Goal: Task Accomplishment & Management: Manage account settings

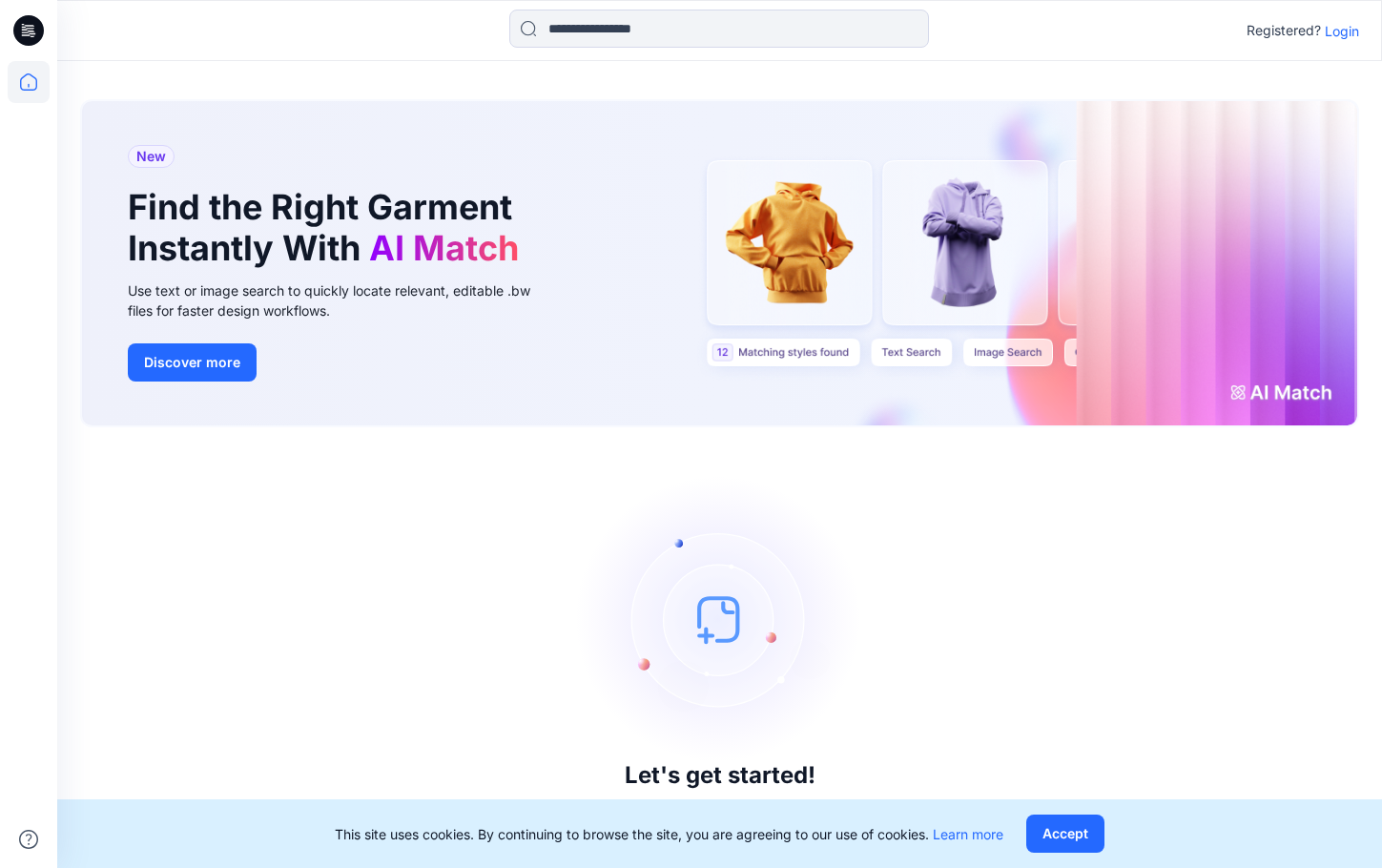
click at [1347, 29] on p "Login" at bounding box center [1341, 31] width 34 height 20
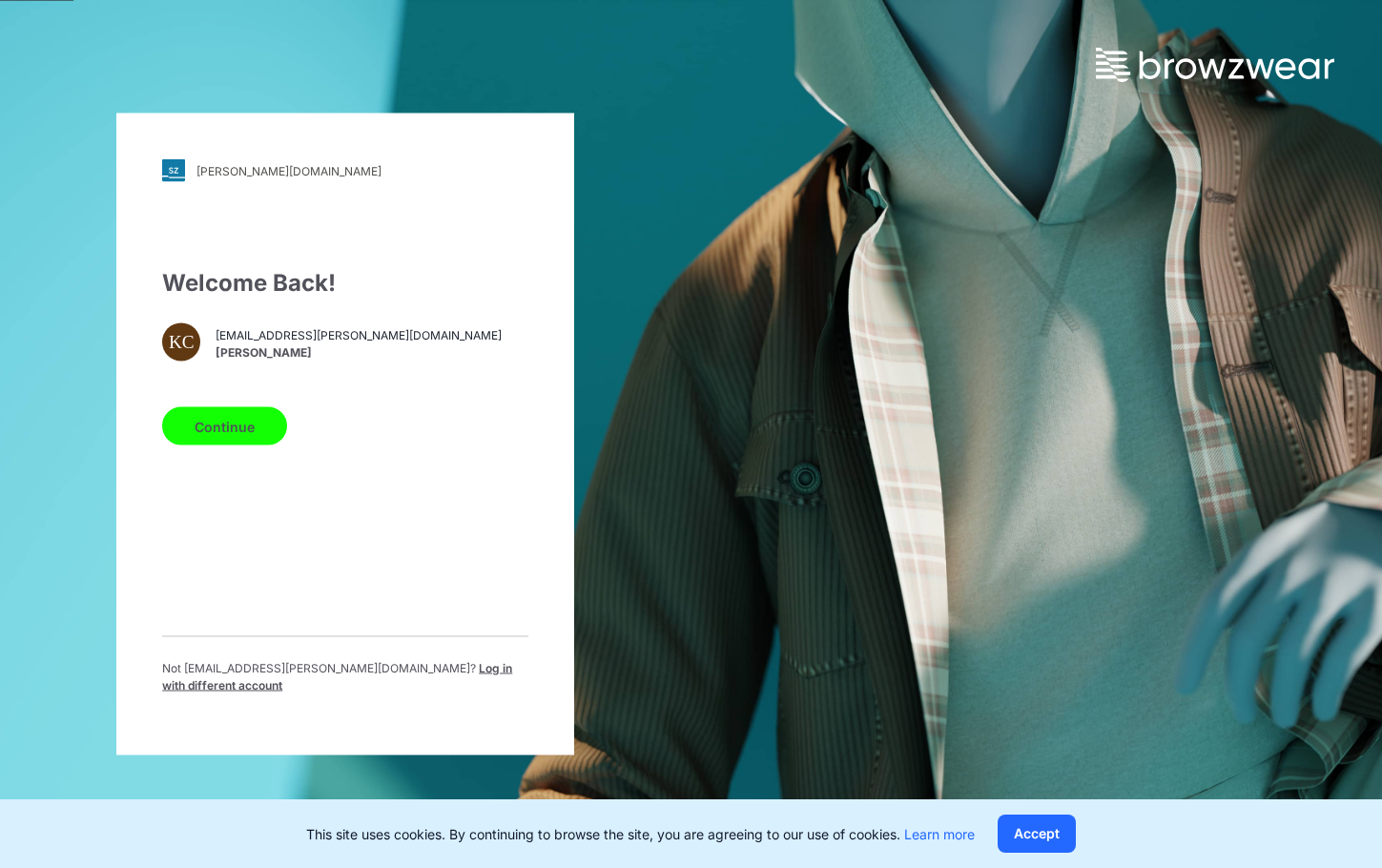
click at [251, 432] on button "Continue" at bounding box center [225, 425] width 125 height 38
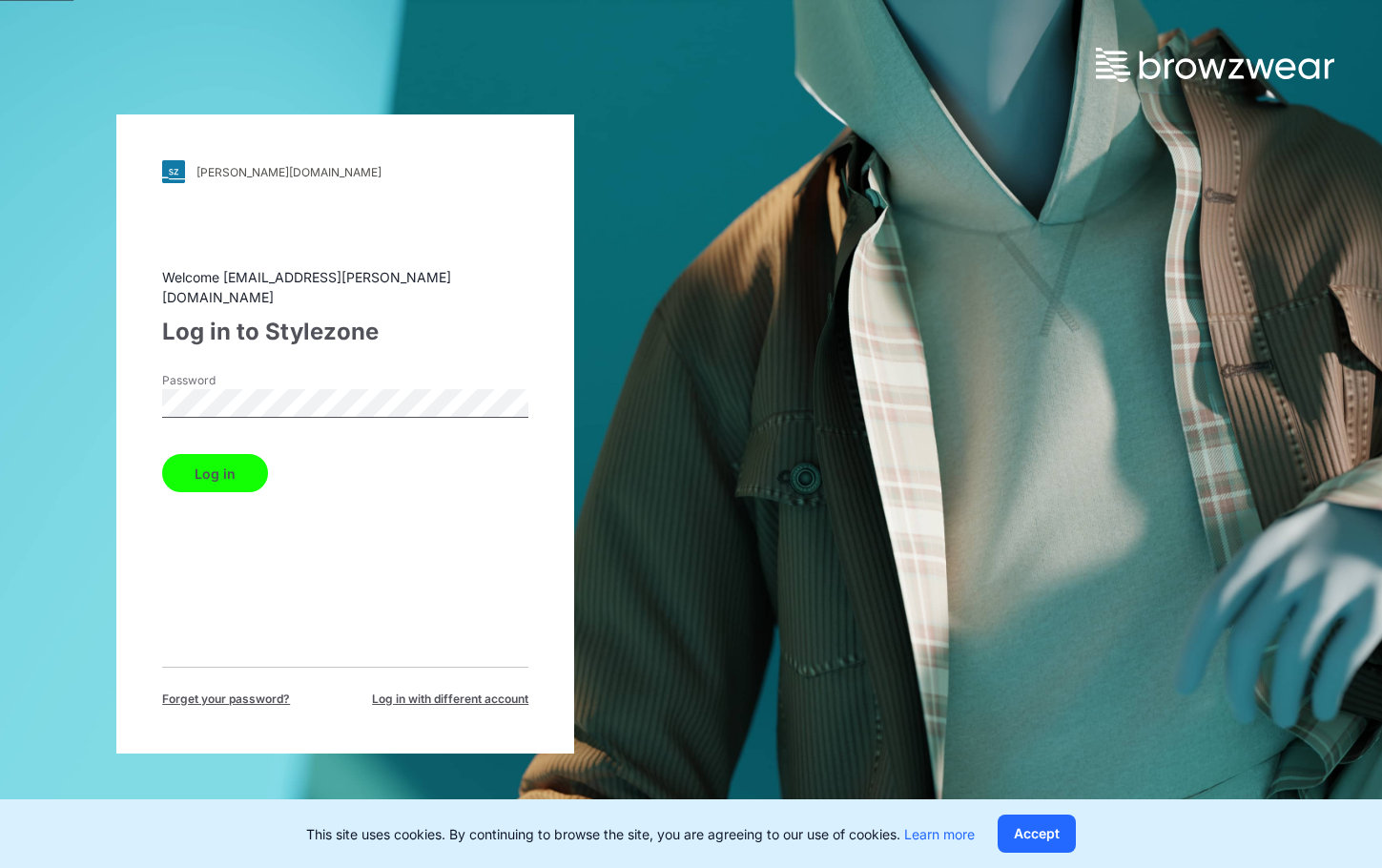
click at [163, 453] on button "Log in" at bounding box center [215, 472] width 106 height 38
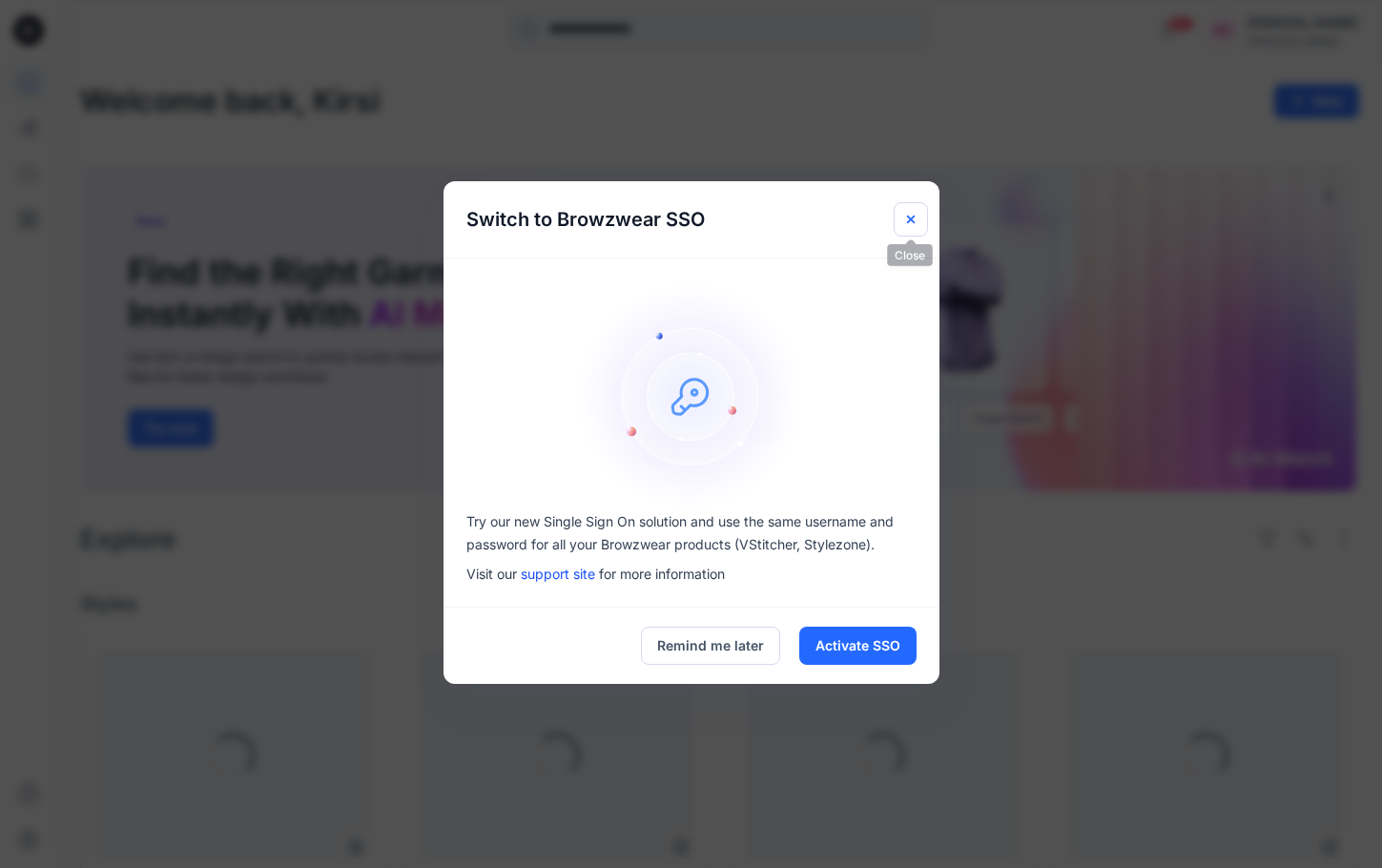
drag, startPoint x: 910, startPoint y: 221, endPoint x: 902, endPoint y: 228, distance: 10.6
click at [909, 220] on icon "Close" at bounding box center [911, 220] width 16 height 16
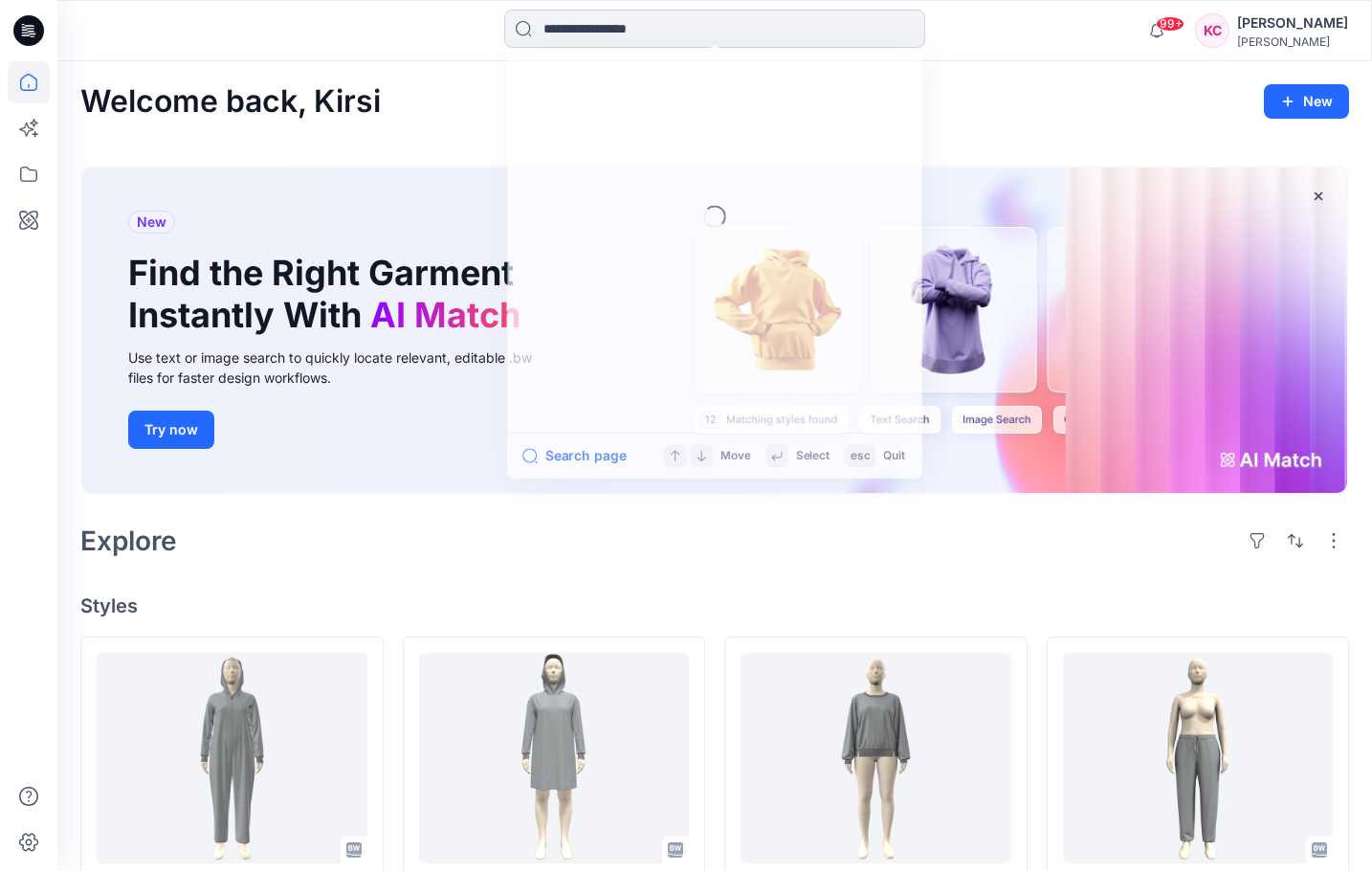
drag, startPoint x: 607, startPoint y: 25, endPoint x: 646, endPoint y: 25, distance: 39.0
click at [605, 26] on input at bounding box center [714, 28] width 421 height 38
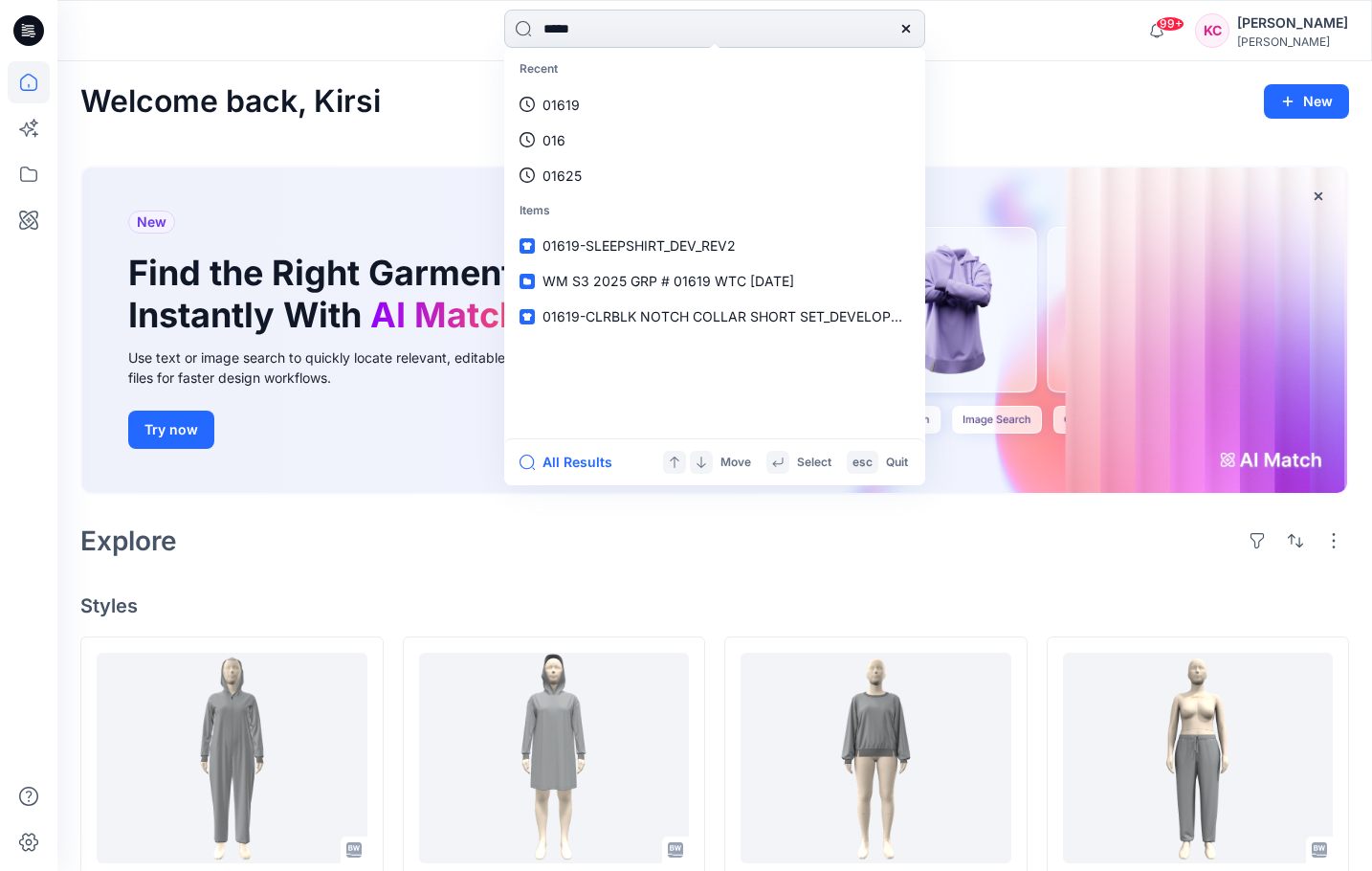
type input "*****"
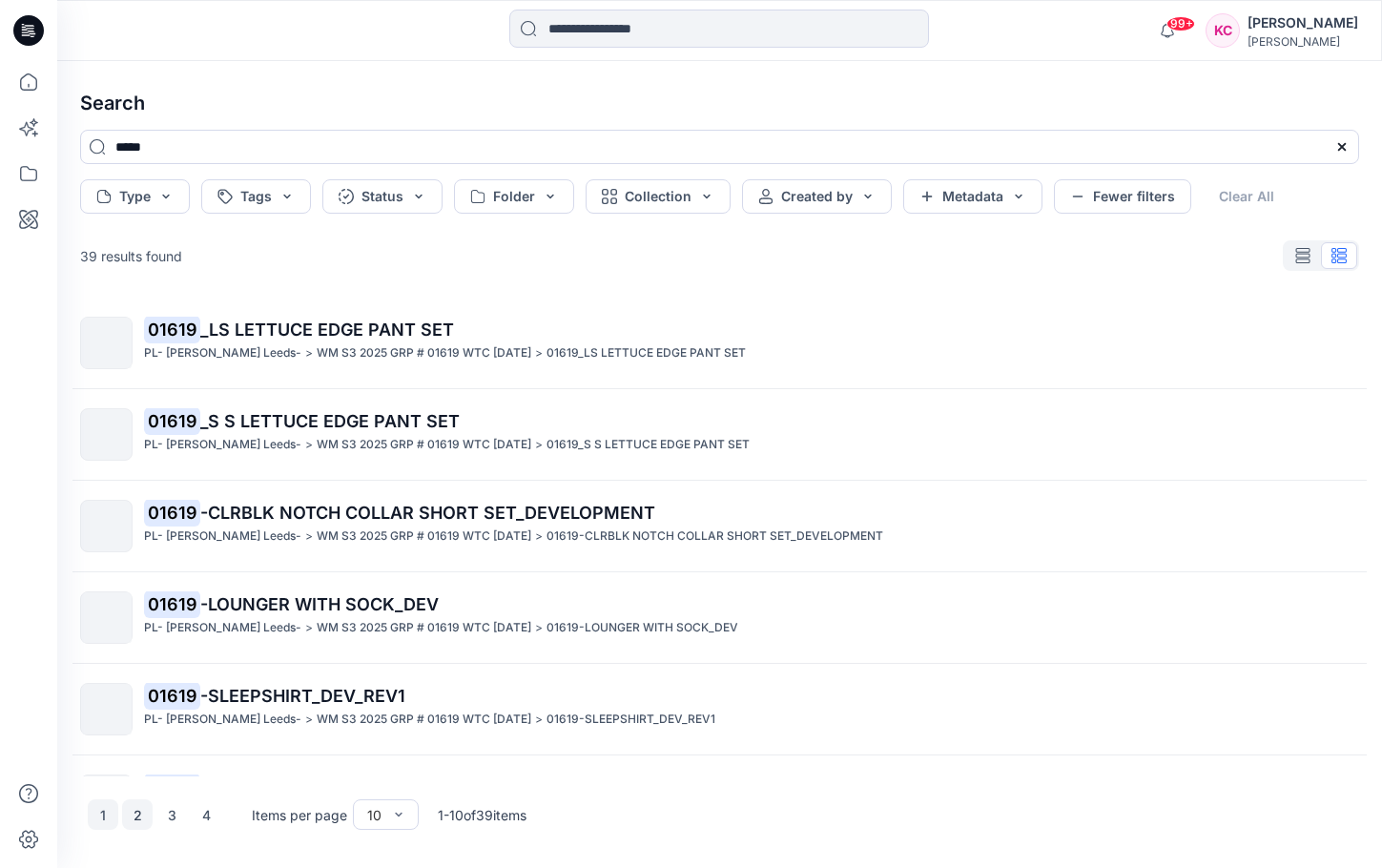
click at [139, 818] on button "2" at bounding box center [136, 814] width 30 height 30
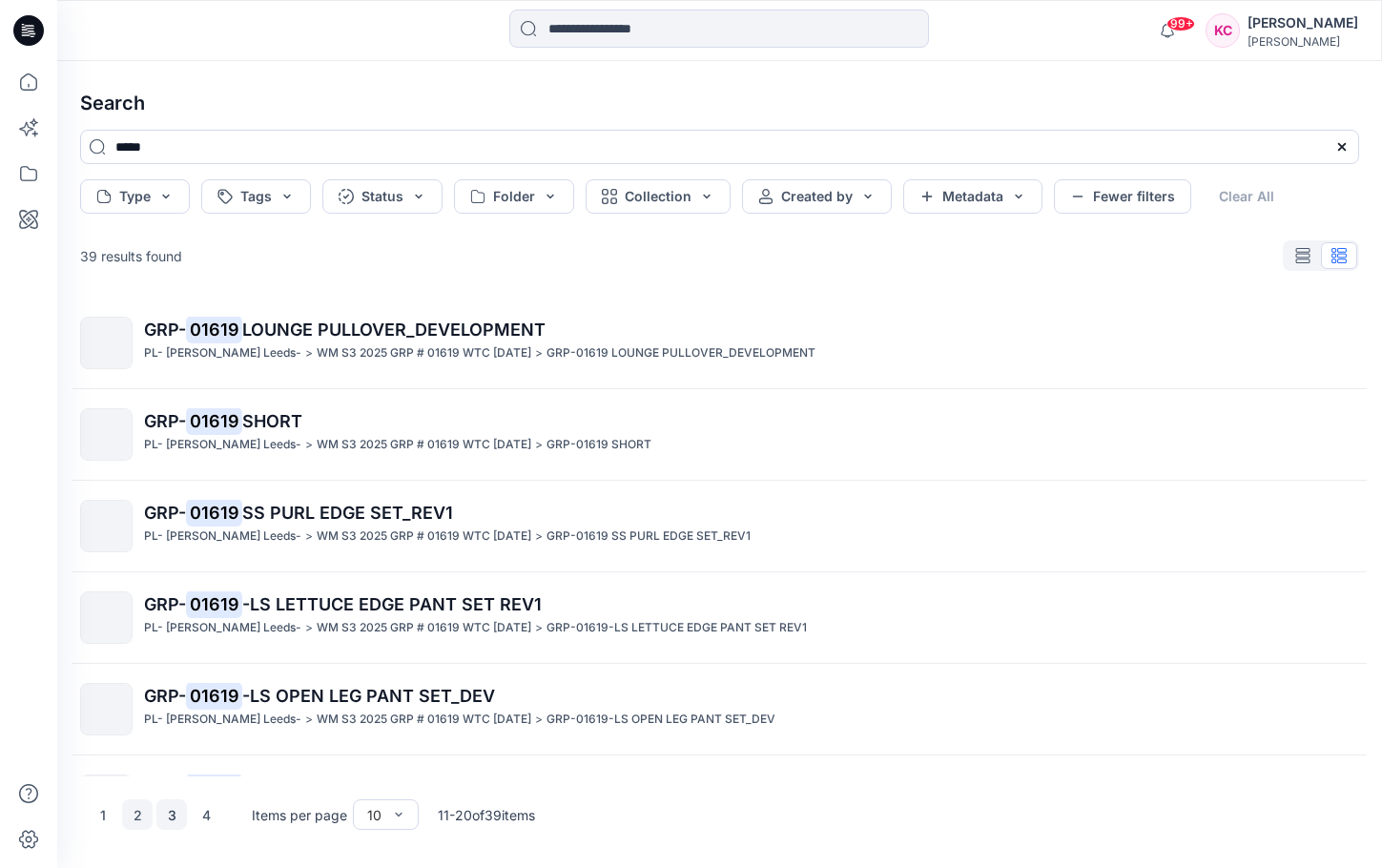
click at [167, 817] on button "3" at bounding box center [171, 814] width 30 height 30
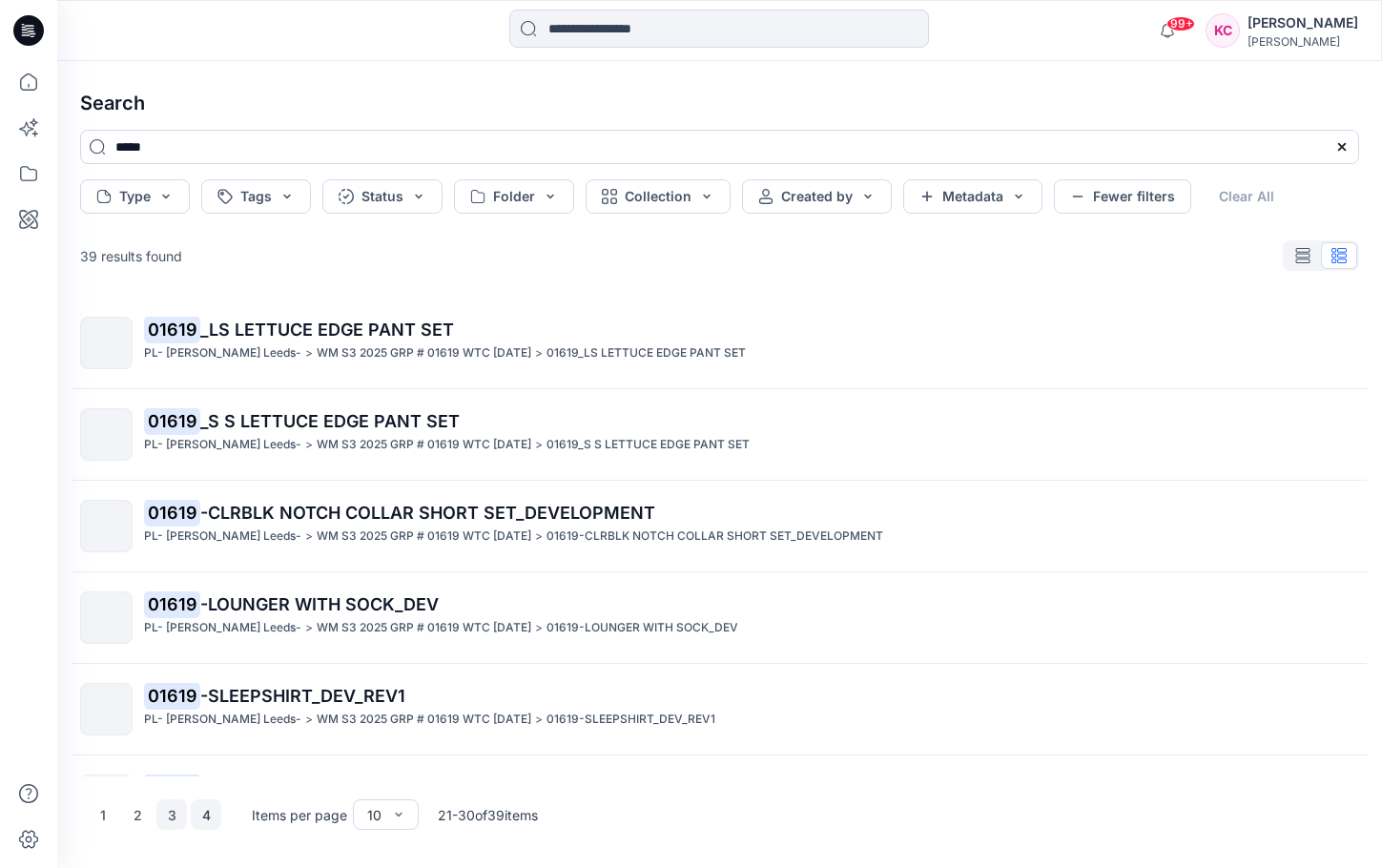
click at [205, 817] on button "4" at bounding box center [205, 814] width 30 height 30
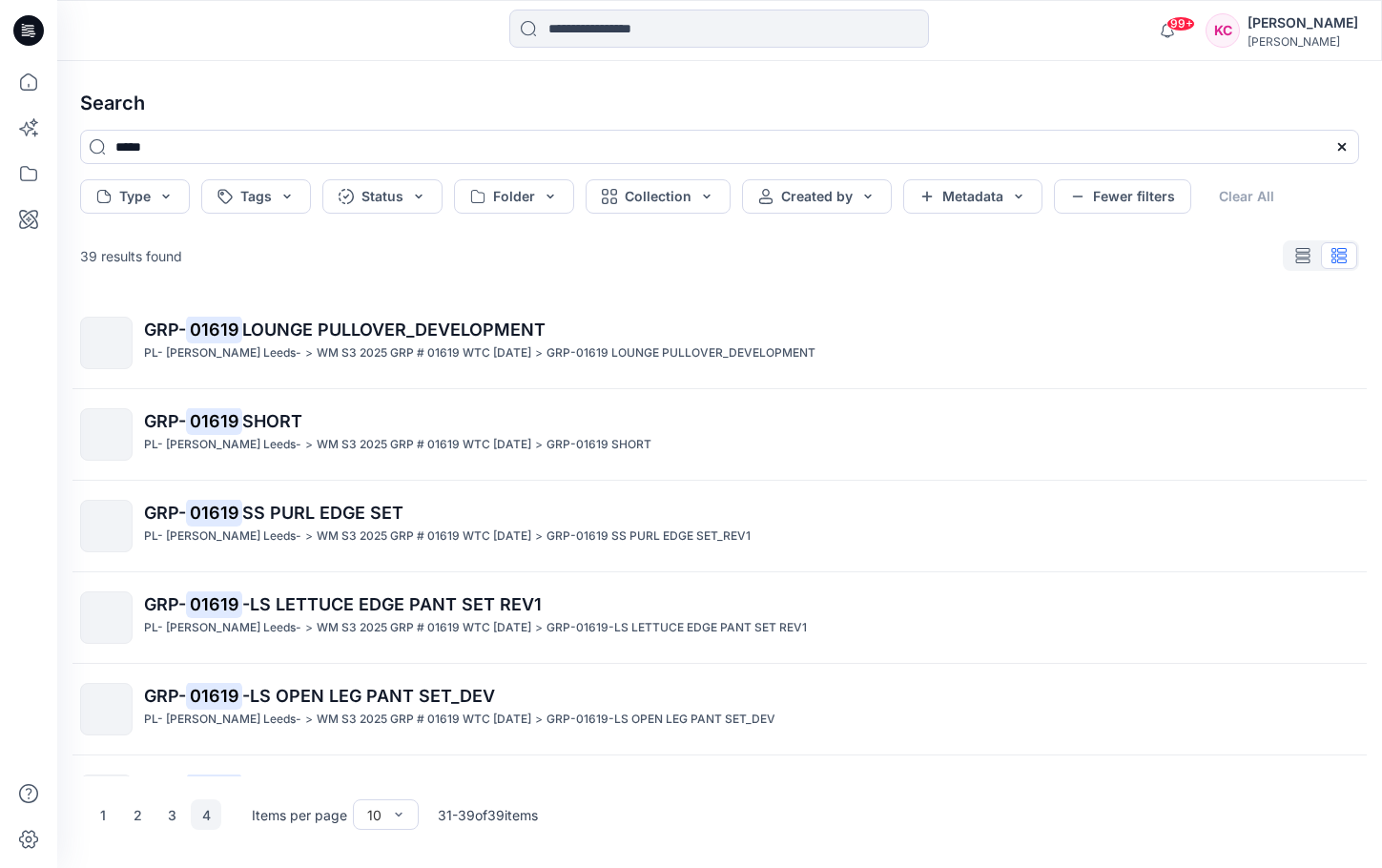
click at [400, 329] on span "LOUNGE PULLOVER_DEVELOPMENT" at bounding box center [394, 329] width 304 height 20
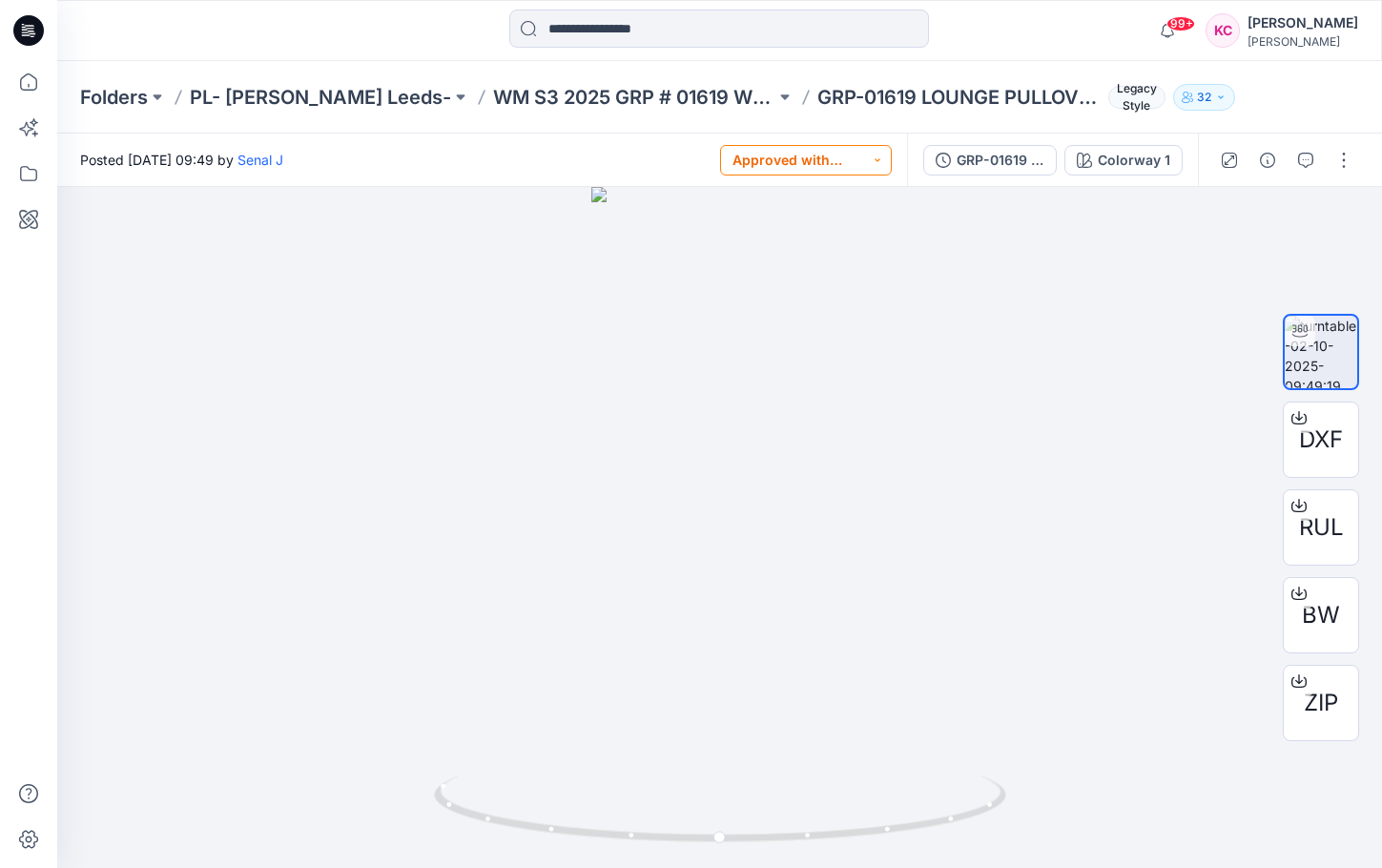
click at [883, 167] on button "Approved with corrections" at bounding box center [806, 160] width 171 height 30
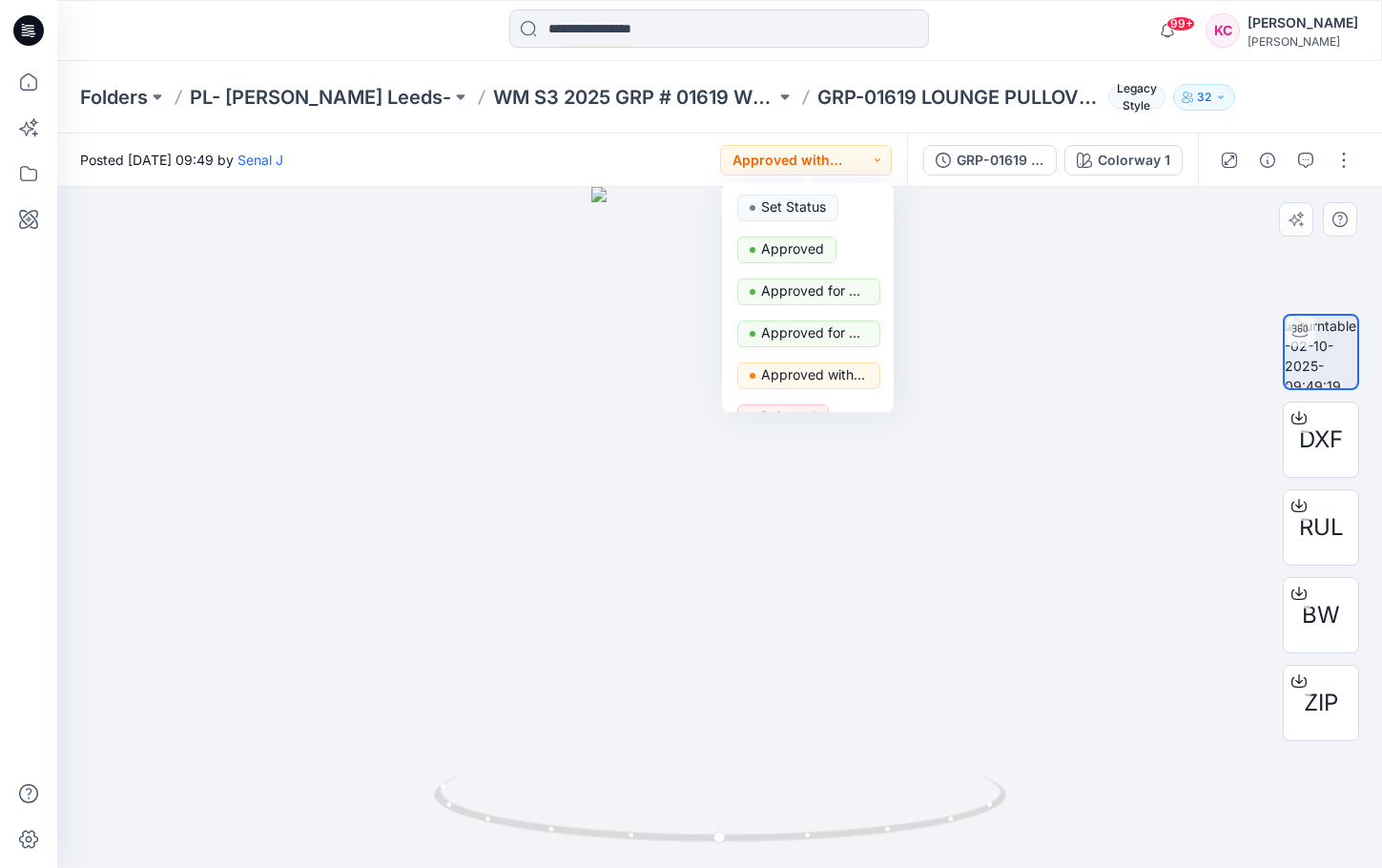
click at [996, 231] on div at bounding box center [719, 527] width 1325 height 681
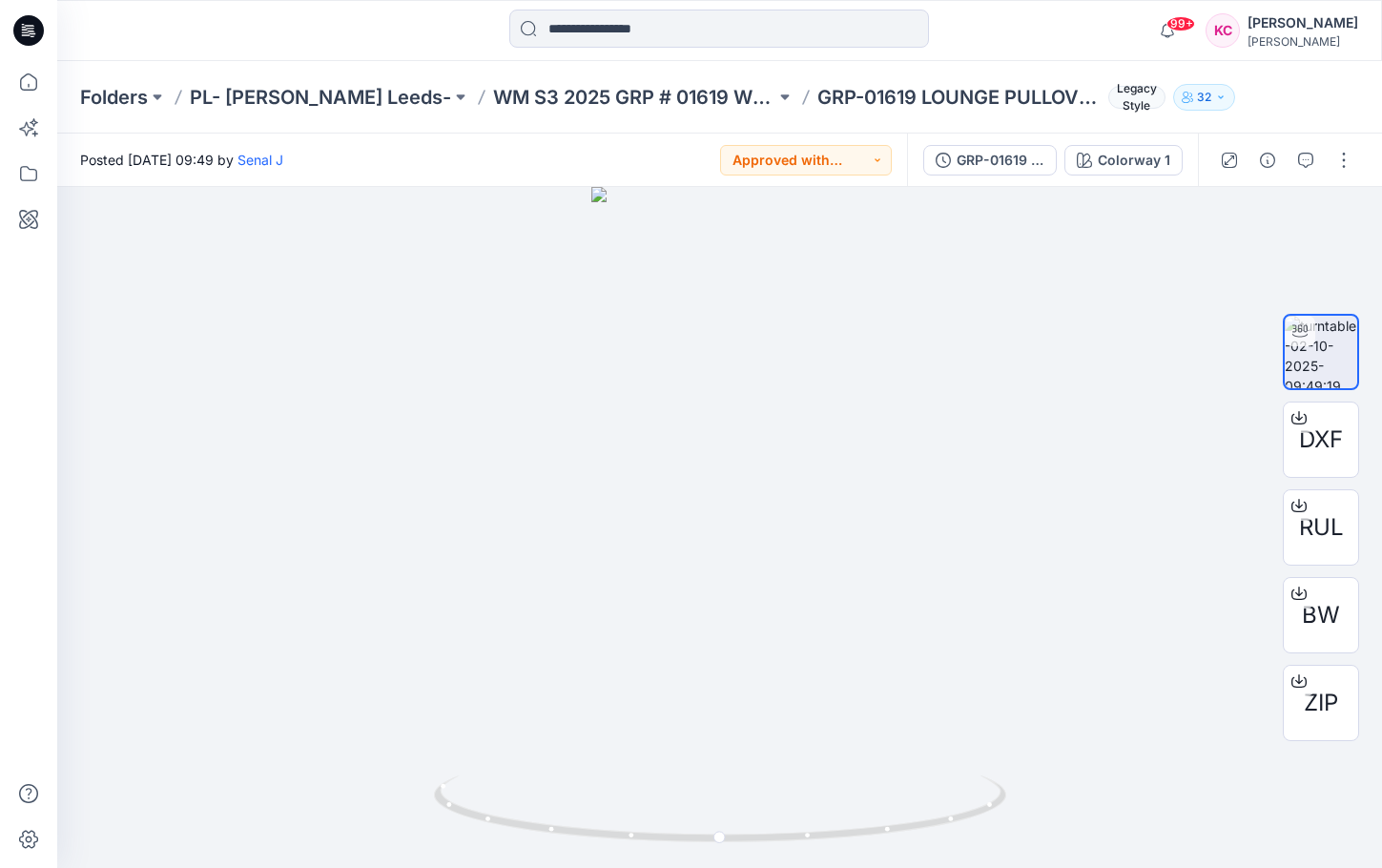
click at [1268, 114] on div "Folders PL- [PERSON_NAME] Leeds- WM S3 2025 GRP # 01619 WTC [DATE] GRP-01619 LO…" at bounding box center [719, 97] width 1325 height 72
click at [874, 162] on button "Approved with corrections" at bounding box center [806, 160] width 171 height 30
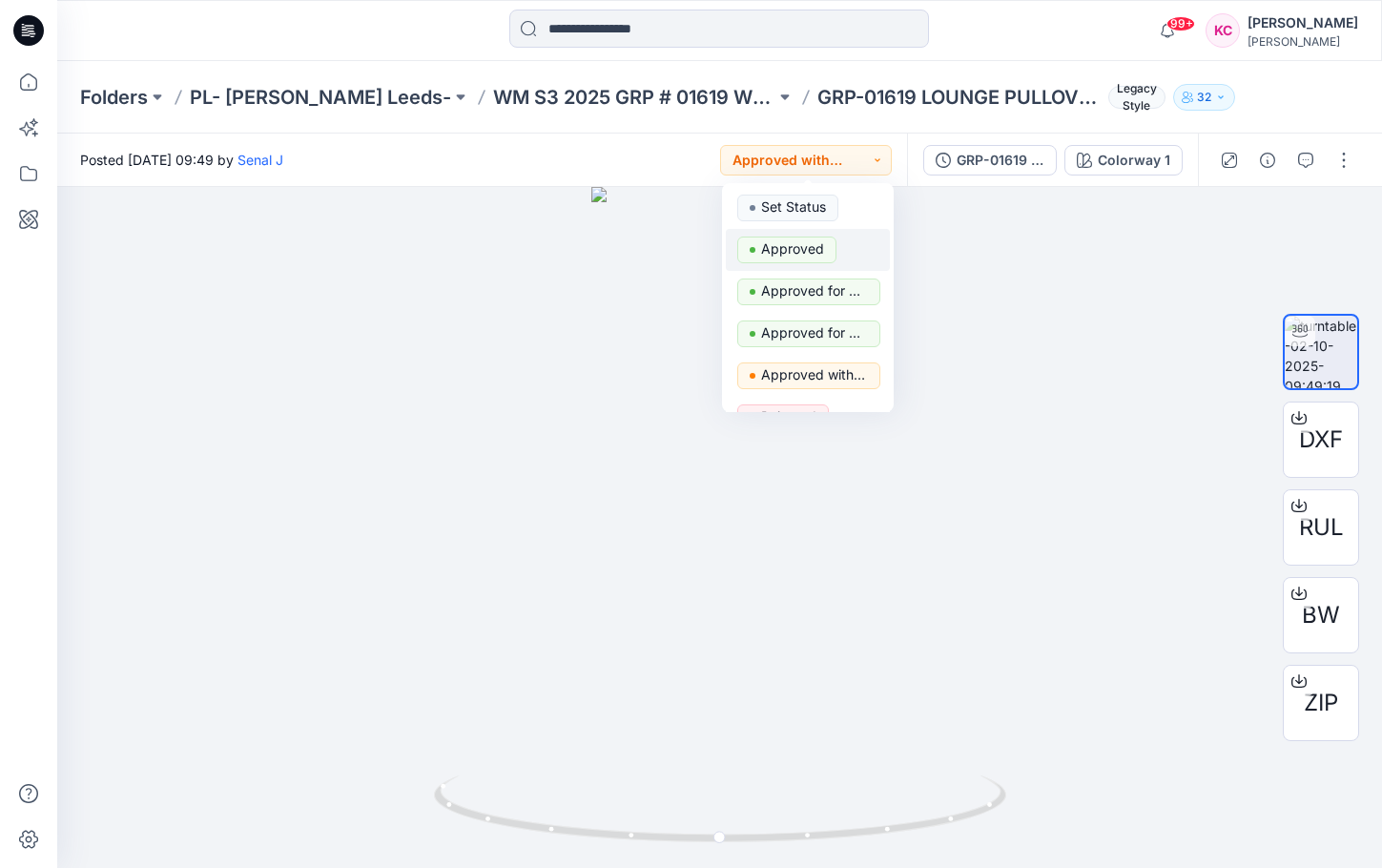
click at [811, 253] on p "Approved" at bounding box center [792, 248] width 63 height 24
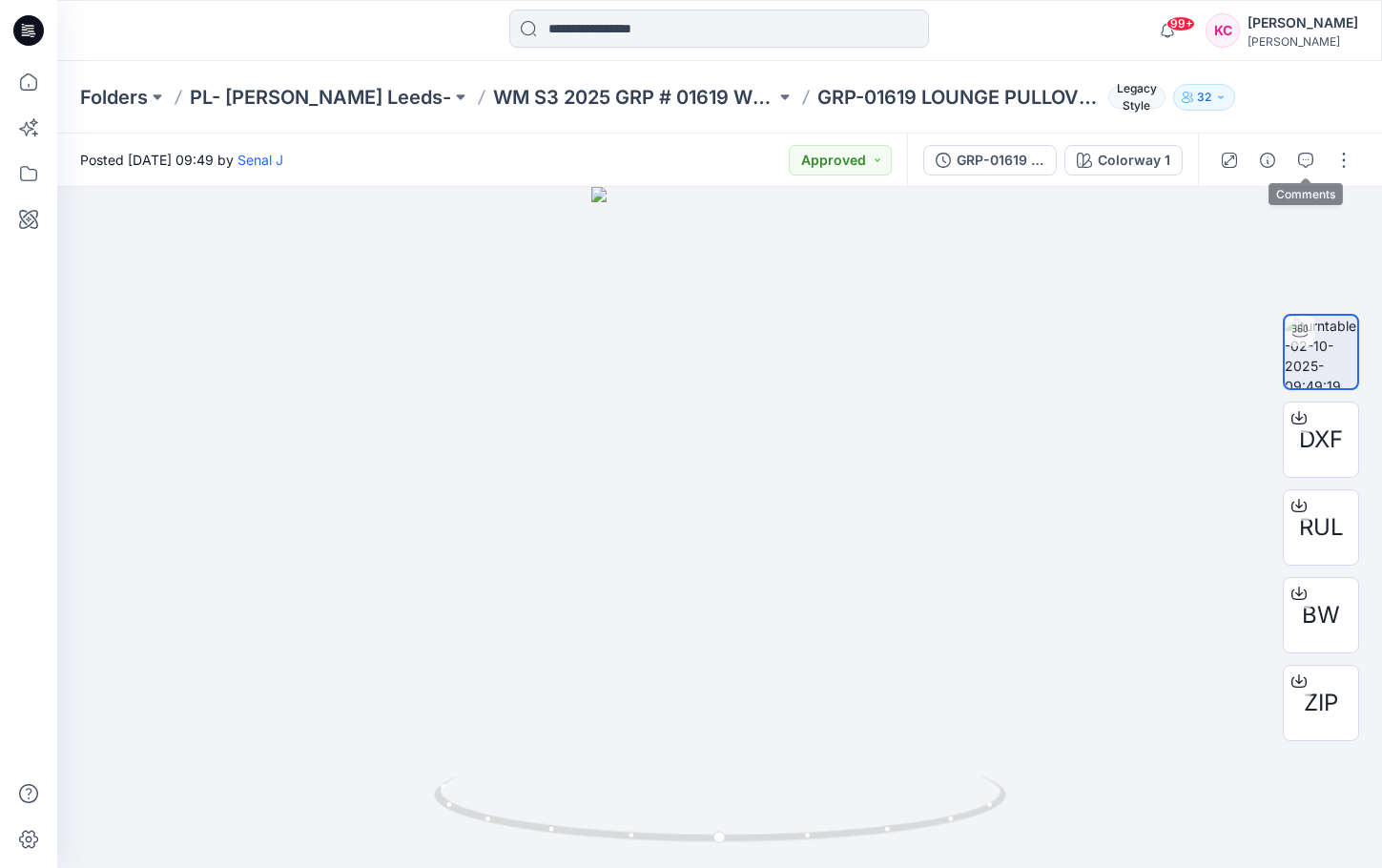
click at [1301, 157] on icon "button" at bounding box center [1306, 161] width 16 height 16
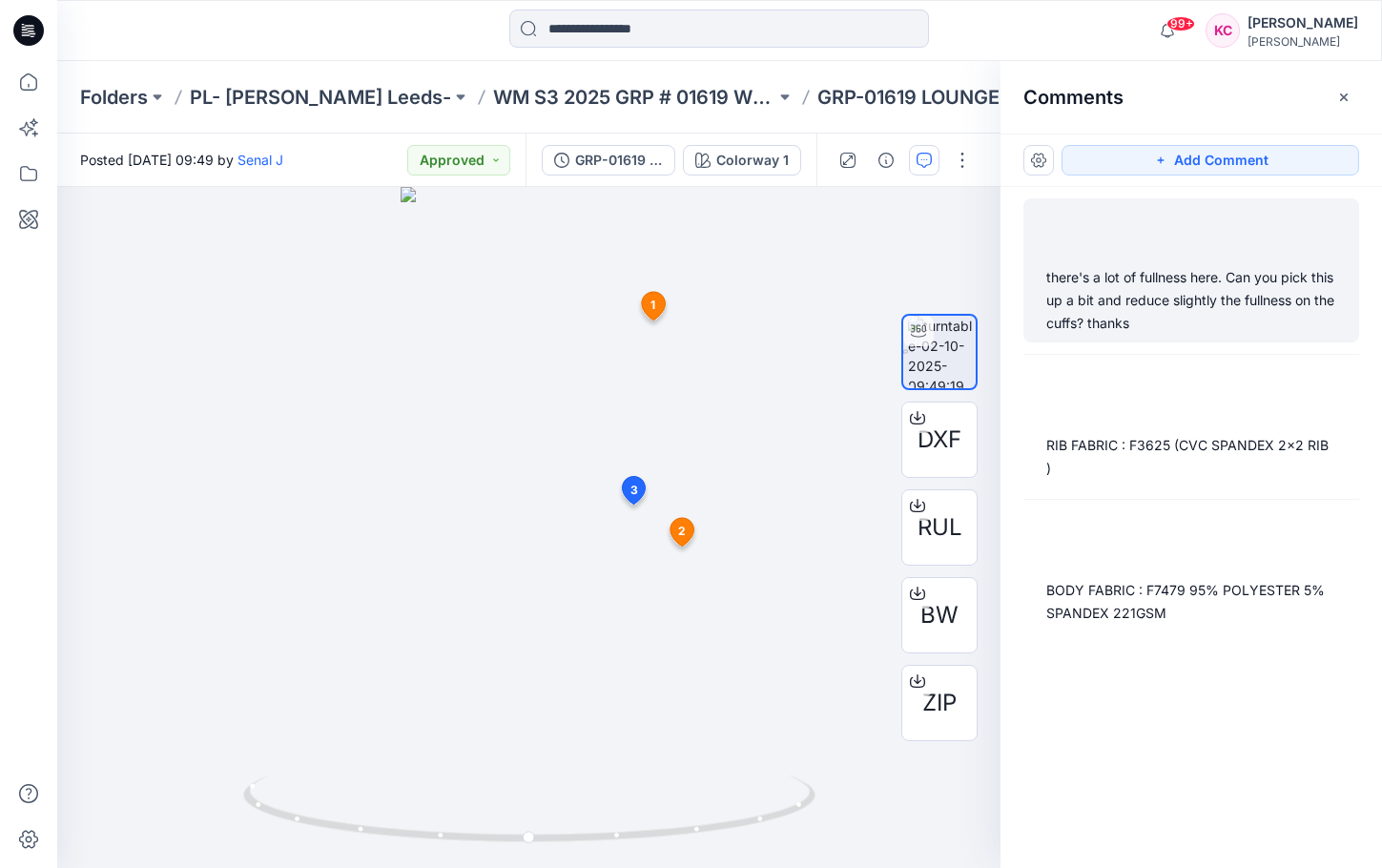
click at [1292, 285] on div "there's a lot of fullness here. Can you pick this up a bit and reduce slightly …" at bounding box center [1191, 300] width 290 height 69
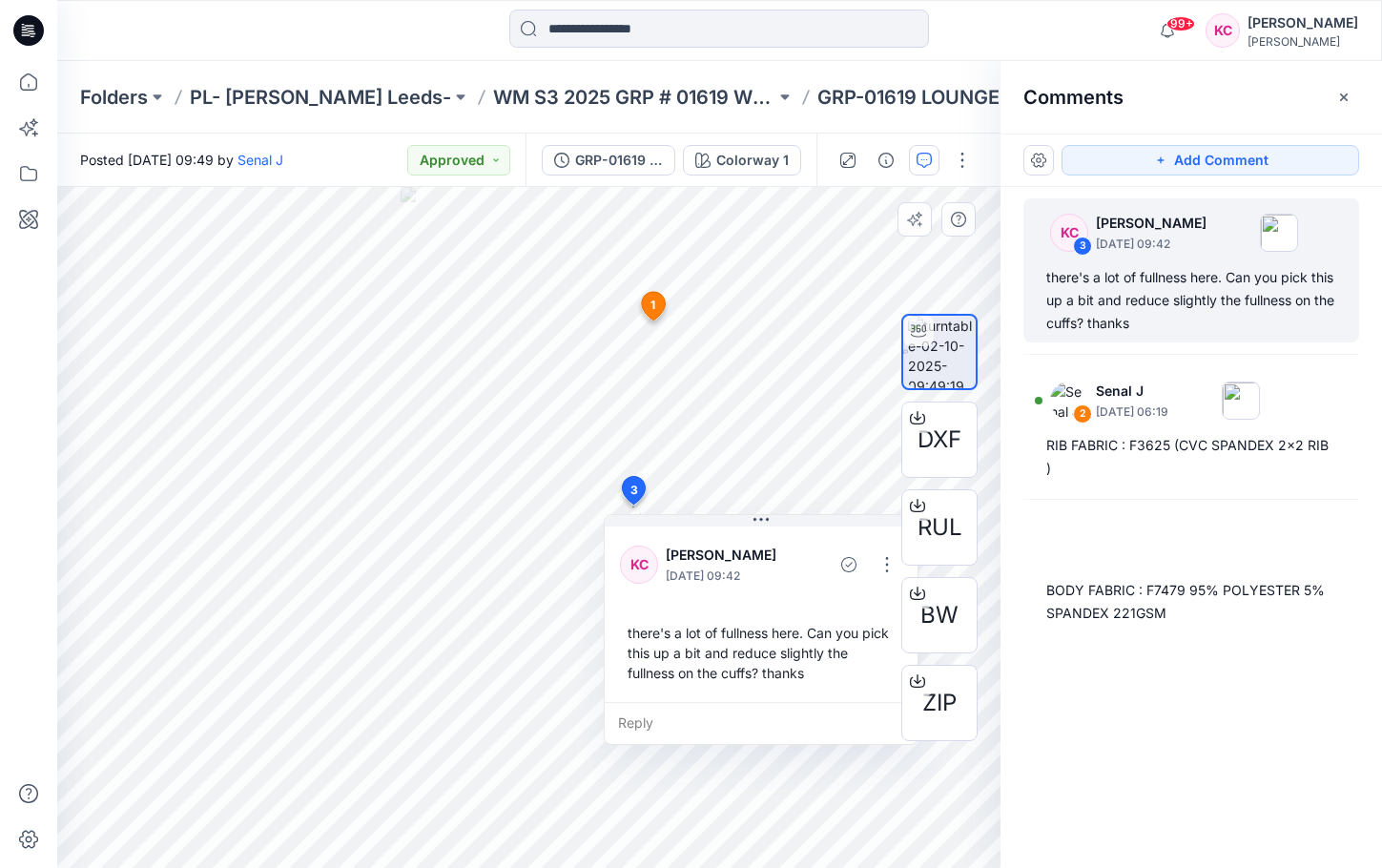
click at [882, 566] on div "DXF RUL BW ZIP" at bounding box center [939, 527] width 122 height 477
click at [886, 566] on div "DXF RUL BW ZIP" at bounding box center [939, 527] width 122 height 477
click at [885, 562] on div "DXF RUL BW ZIP" at bounding box center [939, 527] width 122 height 477
click at [887, 565] on div "DXF RUL BW ZIP" at bounding box center [939, 527] width 122 height 477
click at [882, 565] on div "DXF RUL BW ZIP" at bounding box center [939, 527] width 122 height 477
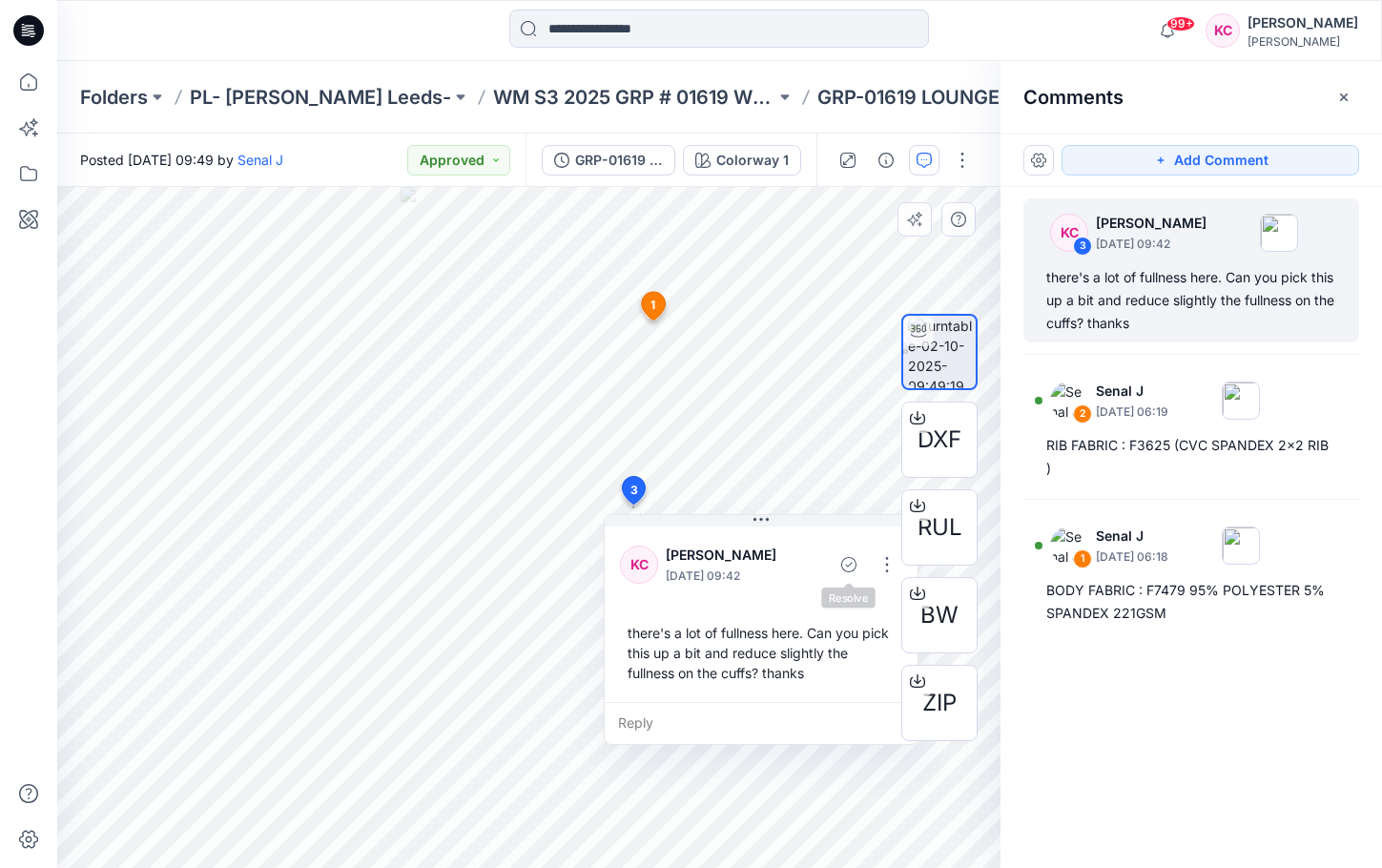
click at [888, 551] on div "DXF RUL BW ZIP" at bounding box center [939, 527] width 122 height 477
click at [890, 562] on div "DXF RUL BW ZIP" at bounding box center [939, 527] width 122 height 477
click at [879, 570] on div "DXF RUL BW ZIP" at bounding box center [939, 527] width 122 height 477
click at [886, 566] on div "DXF RUL BW ZIP" at bounding box center [939, 527] width 122 height 477
click at [887, 563] on div "DXF RUL BW ZIP" at bounding box center [939, 527] width 122 height 477
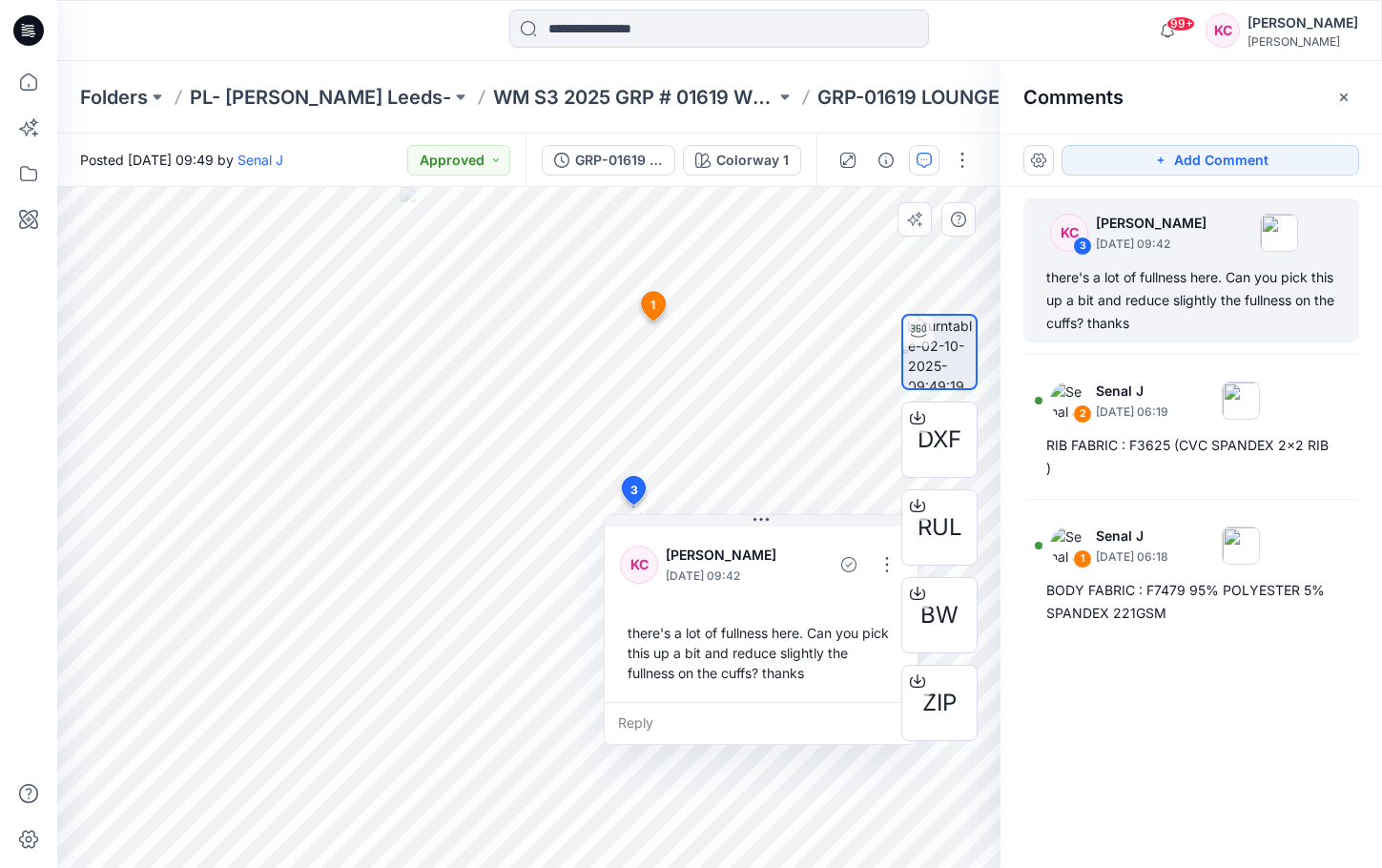
drag, startPoint x: 869, startPoint y: 575, endPoint x: 754, endPoint y: 543, distance: 119.4
click at [725, 609] on div "DXF RUL BW ZIP Colorway 1 Loading... Material Properties Loading... 4 1 Senal J…" at bounding box center [528, 527] width 943 height 681
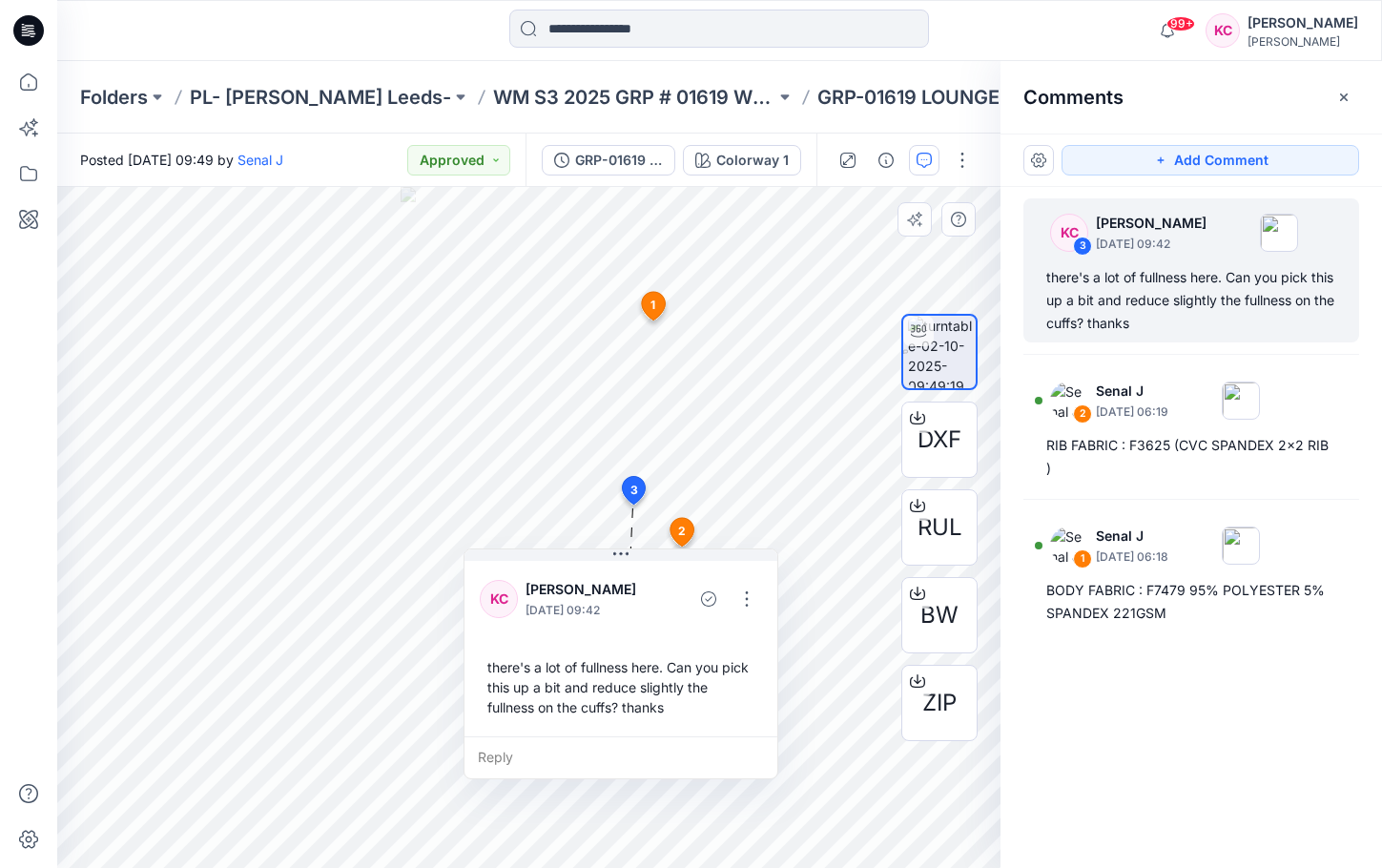
drag, startPoint x: 739, startPoint y: 530, endPoint x: 663, endPoint y: 565, distance: 83.7
click at [631, 557] on button at bounding box center [620, 555] width 312 height 12
click at [744, 599] on button "button" at bounding box center [743, 601] width 30 height 30
click at [757, 698] on p "Delete thread" at bounding box center [746, 698] width 85 height 20
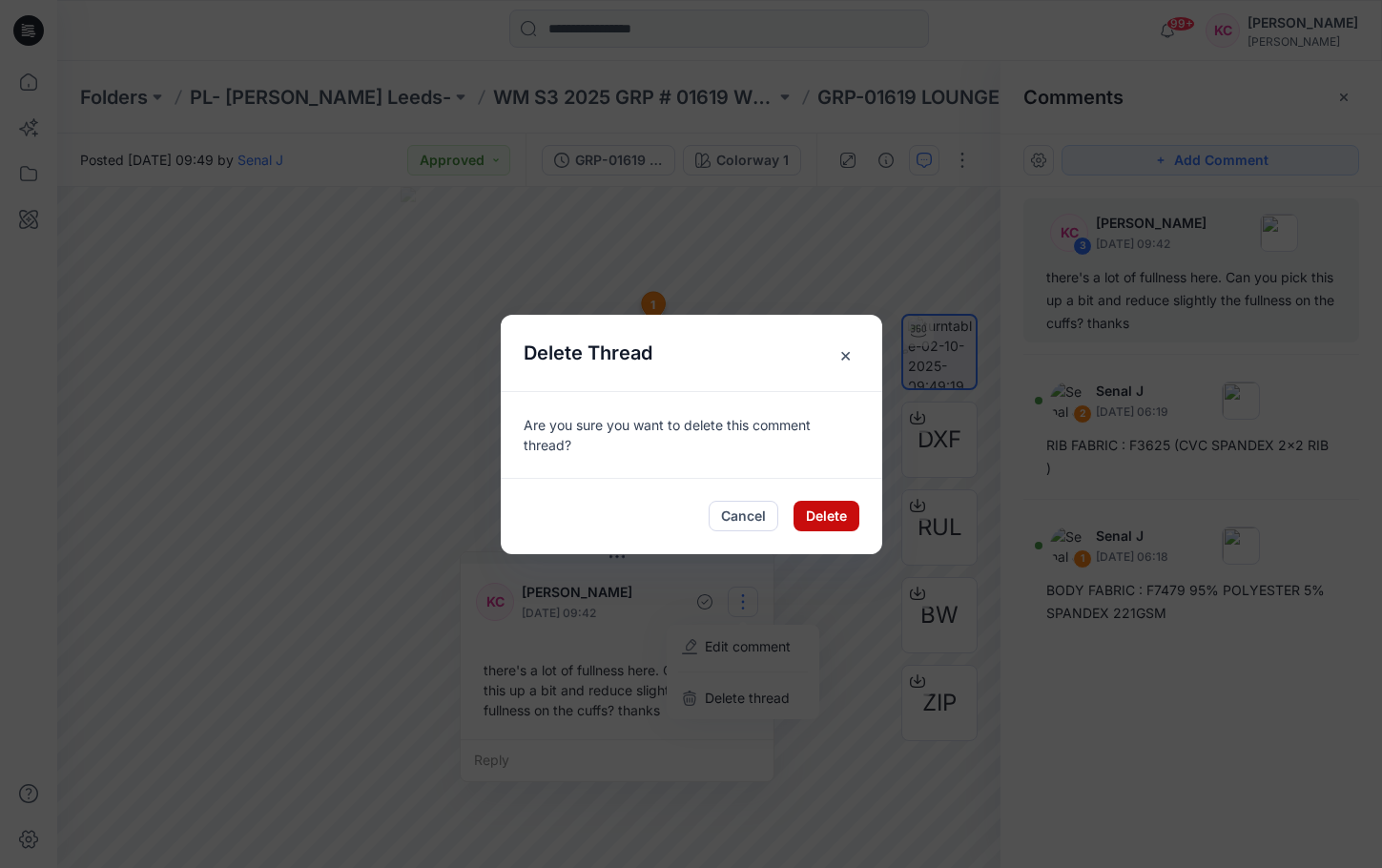
click at [826, 522] on button "Delete" at bounding box center [826, 516] width 66 height 30
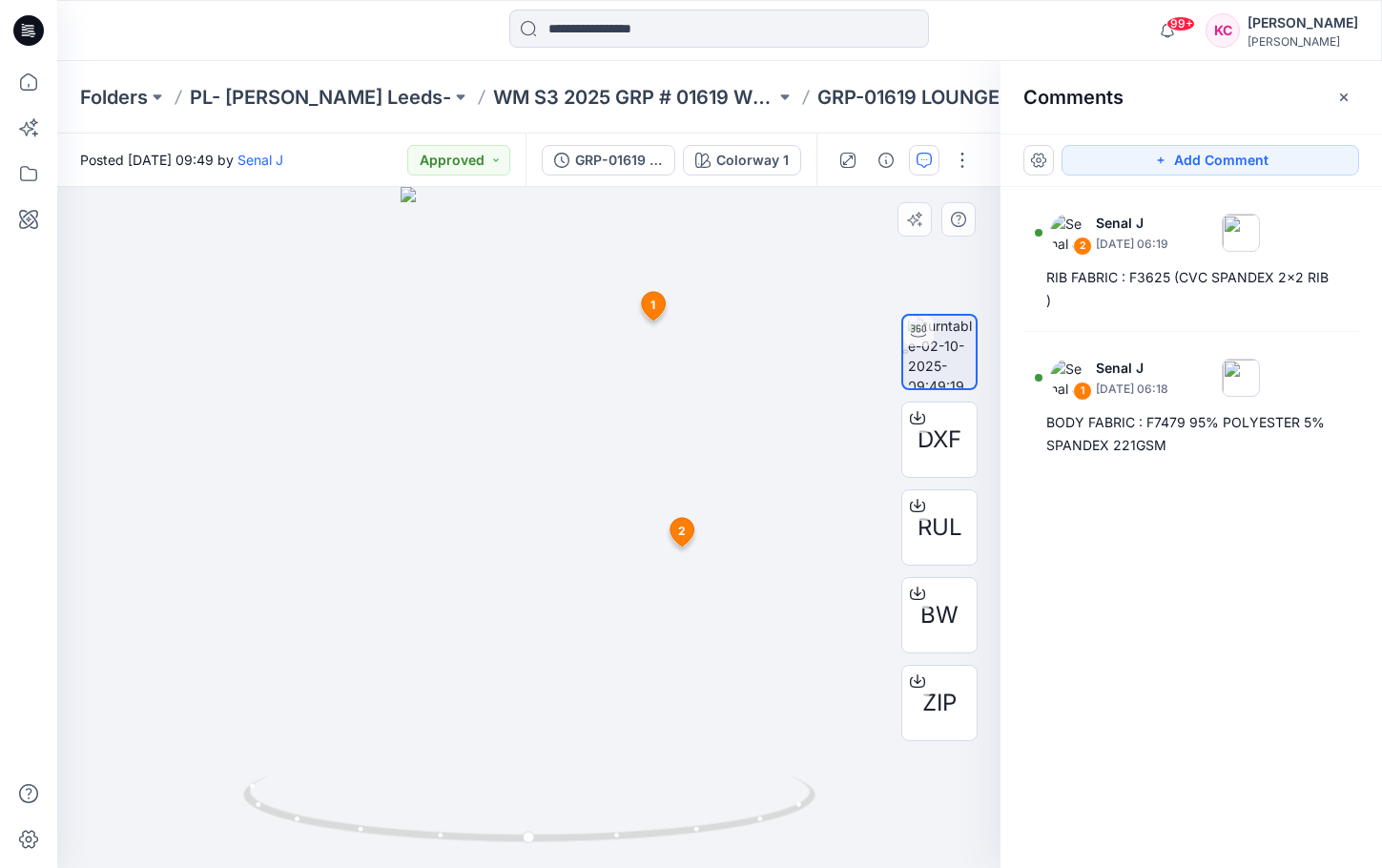
click at [683, 533] on span "2" at bounding box center [682, 531] width 8 height 18
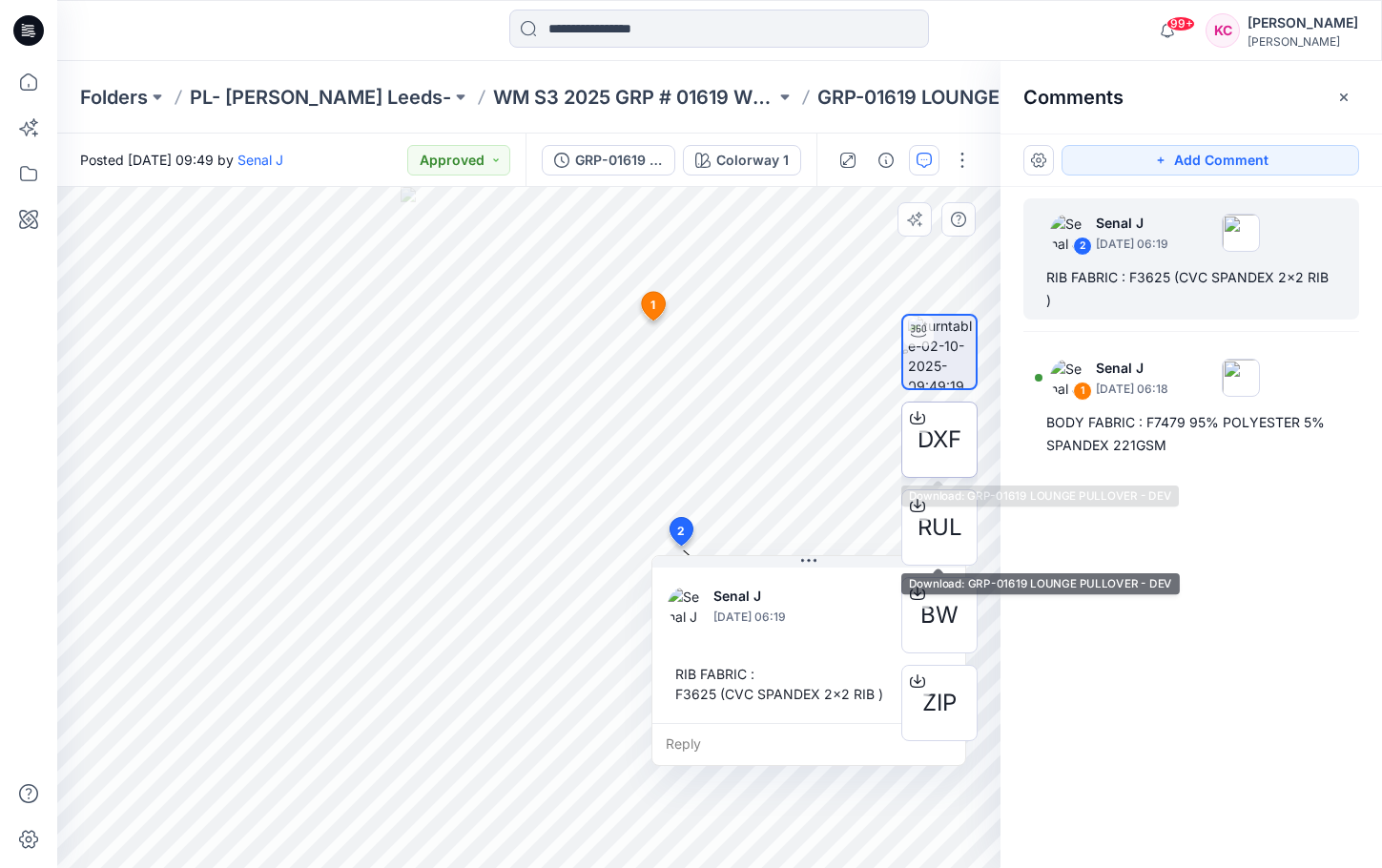
click at [957, 444] on span "DXF" at bounding box center [939, 439] width 44 height 34
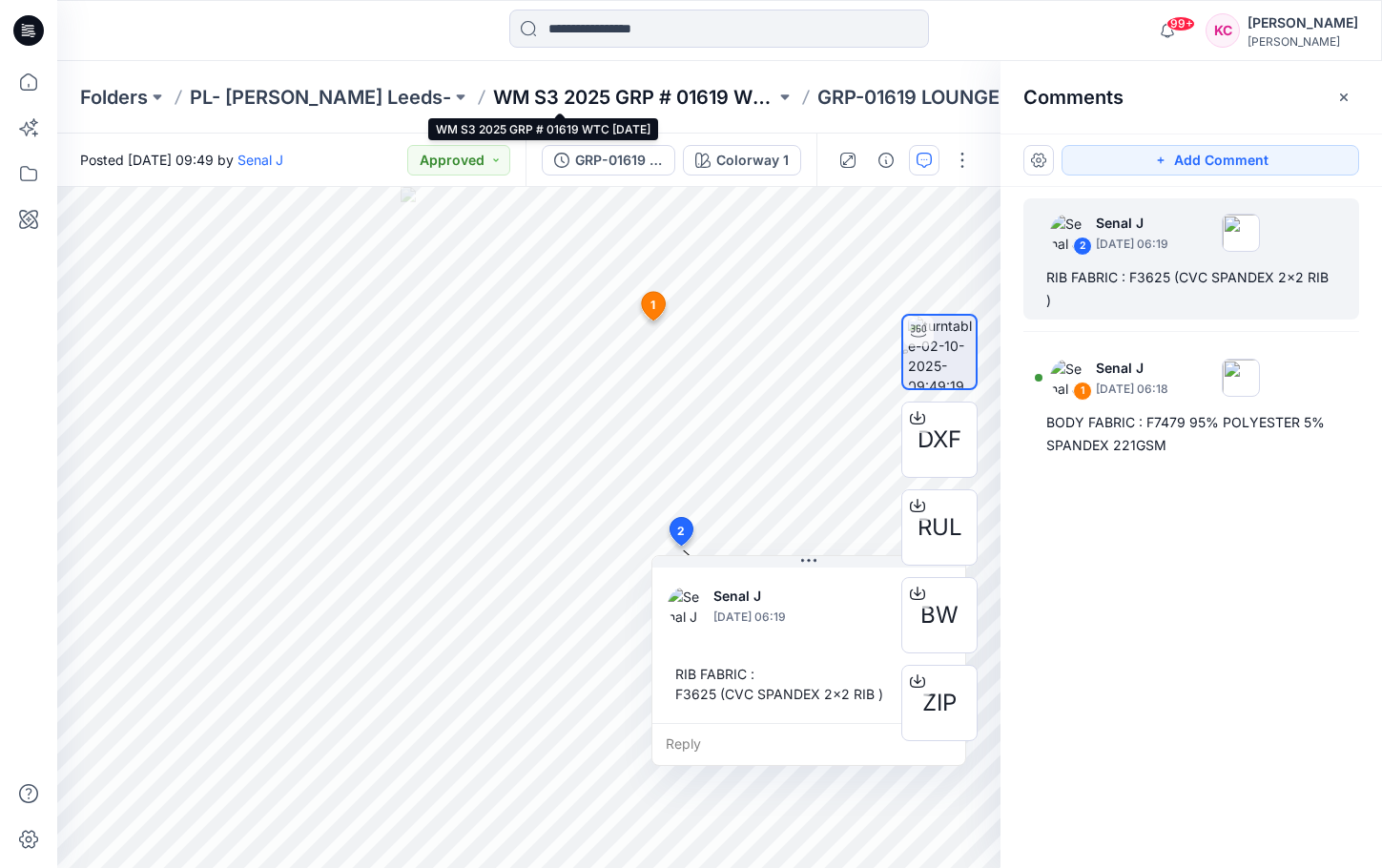
click at [666, 93] on p "WM S3 2025 GRP # 01619 WTC [DATE]" at bounding box center [635, 96] width 282 height 26
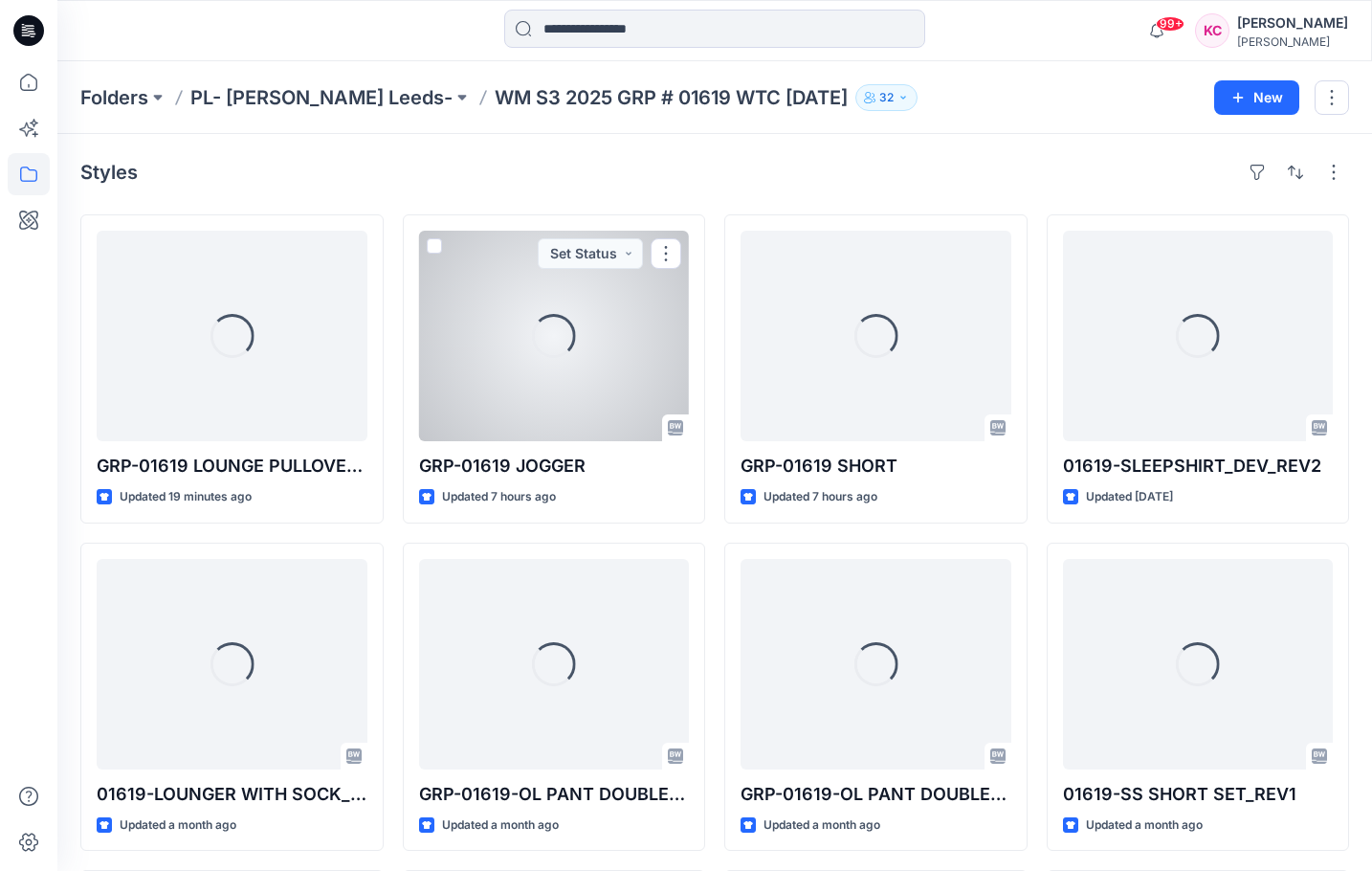
click at [625, 375] on div "Loading..." at bounding box center [554, 336] width 270 height 211
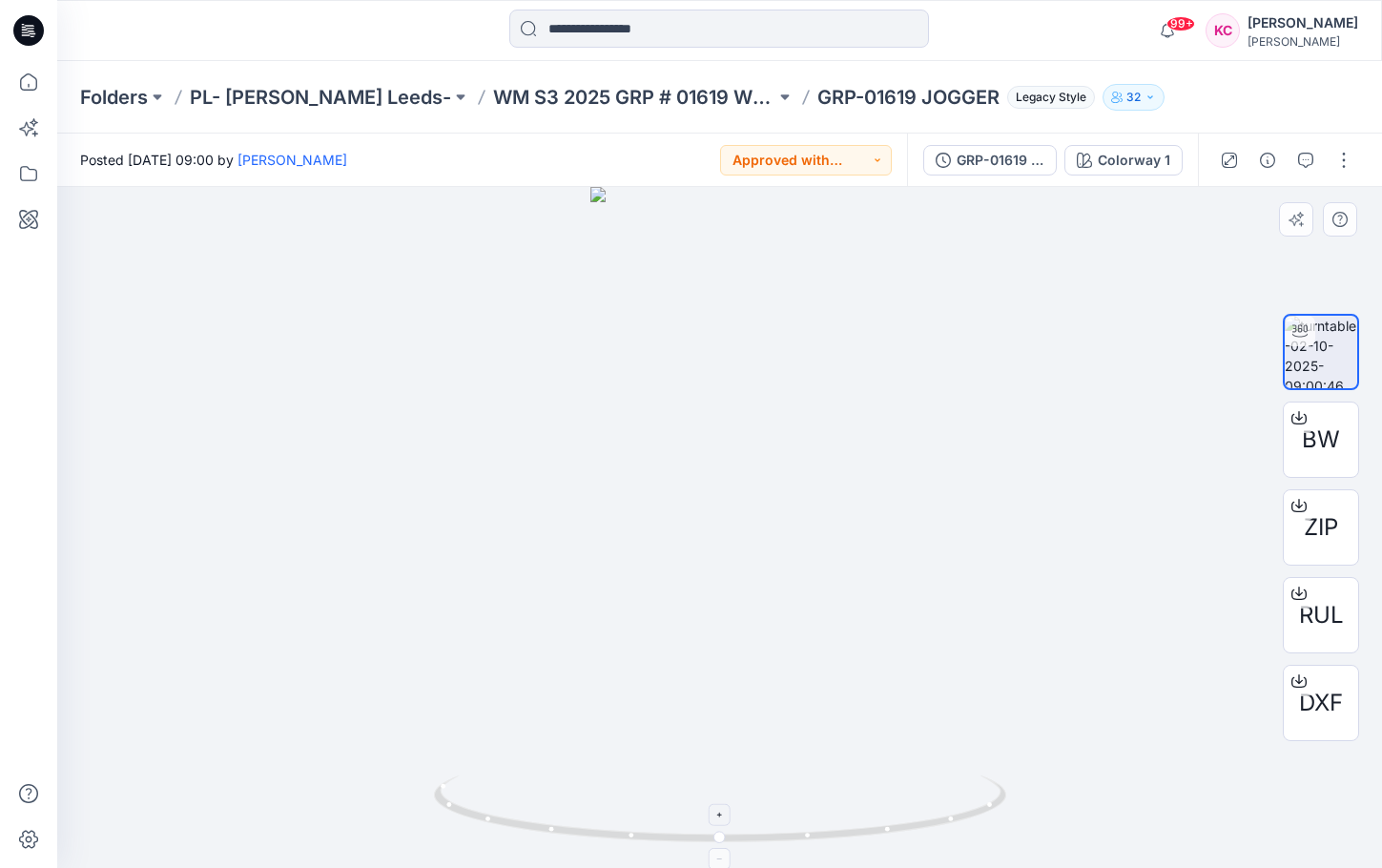
click at [778, 786] on icon at bounding box center [722, 812] width 577 height 72
click at [1295, 163] on button "button" at bounding box center [1305, 160] width 30 height 30
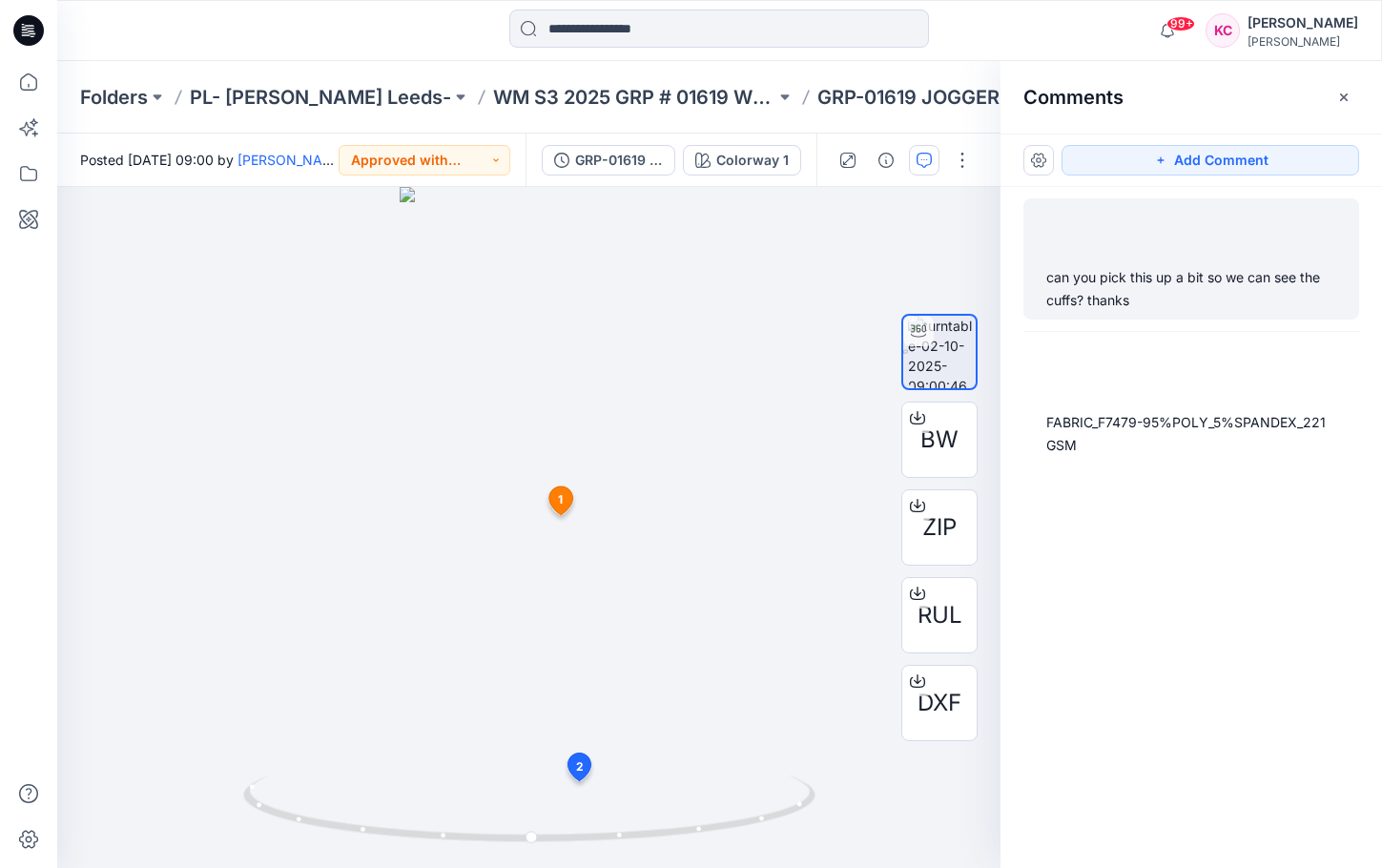
click at [1278, 279] on div "can you pick this up a bit so we can see the cuffs? thanks" at bounding box center [1191, 288] width 290 height 46
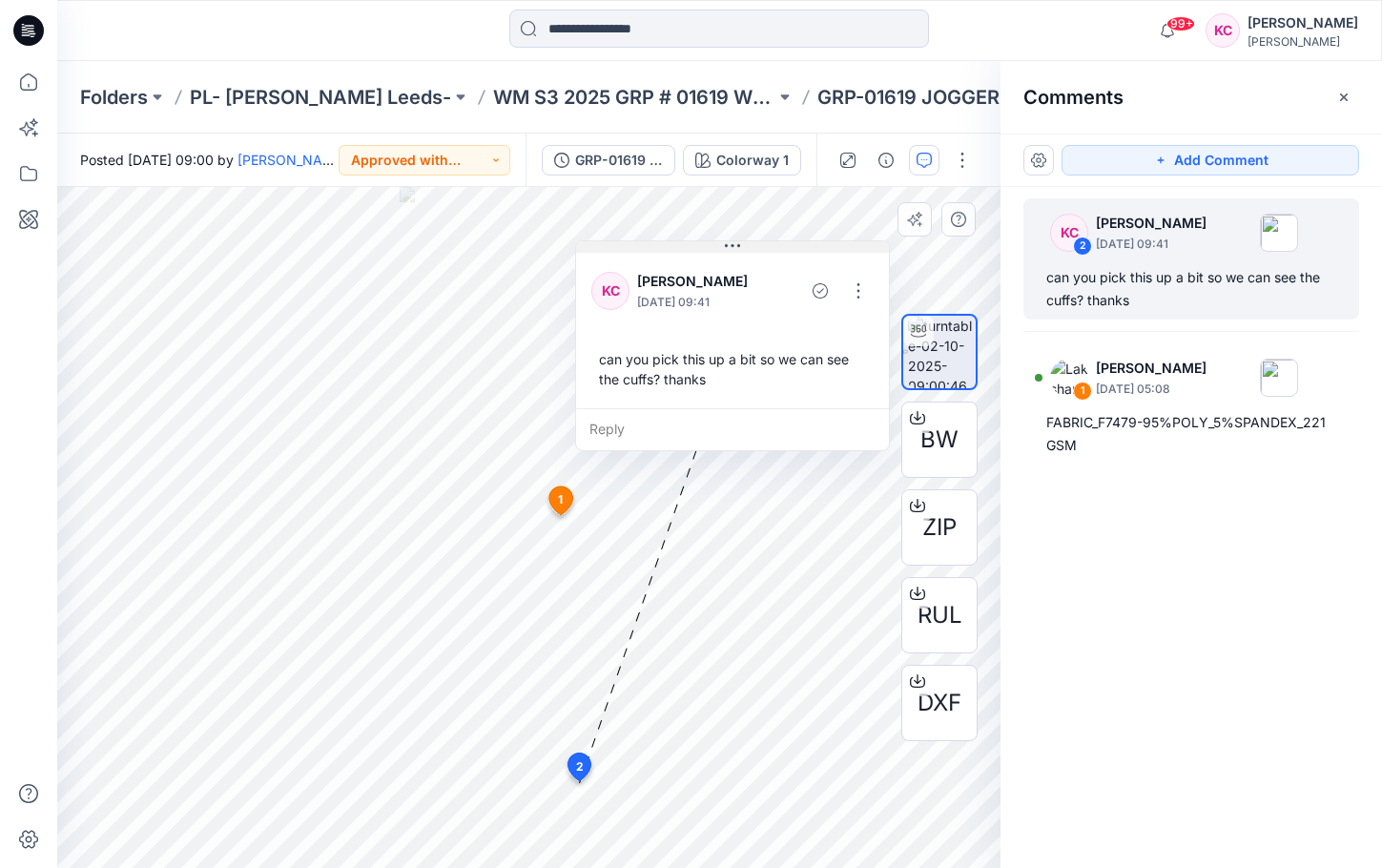
drag, startPoint x: 713, startPoint y: 618, endPoint x: 744, endPoint y: 249, distance: 370.3
click at [738, 251] on icon at bounding box center [733, 246] width 16 height 16
click at [858, 290] on button "button" at bounding box center [855, 290] width 30 height 30
click at [861, 388] on p "Delete thread" at bounding box center [860, 386] width 85 height 20
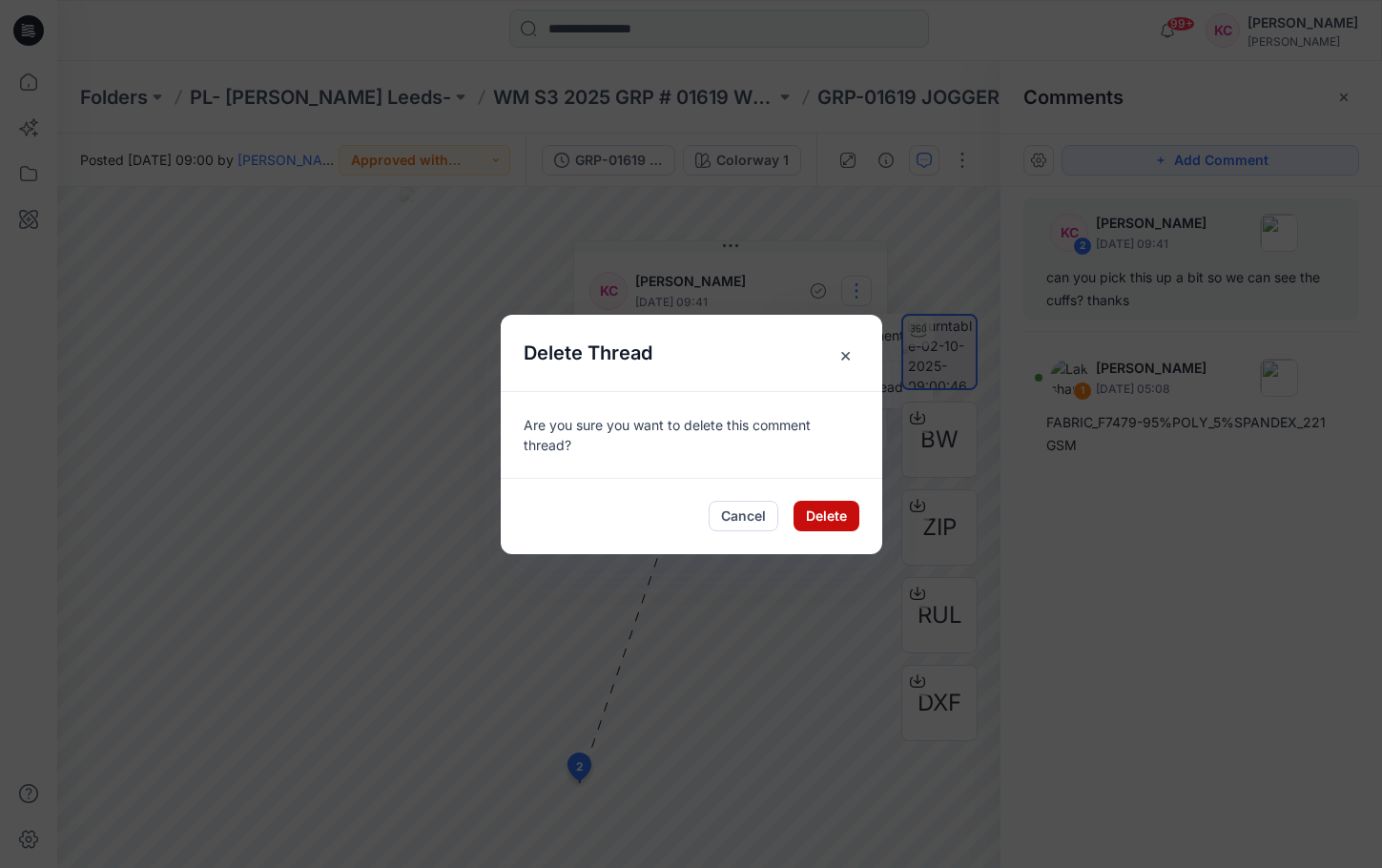
click at [835, 520] on button "Delete" at bounding box center [826, 516] width 66 height 30
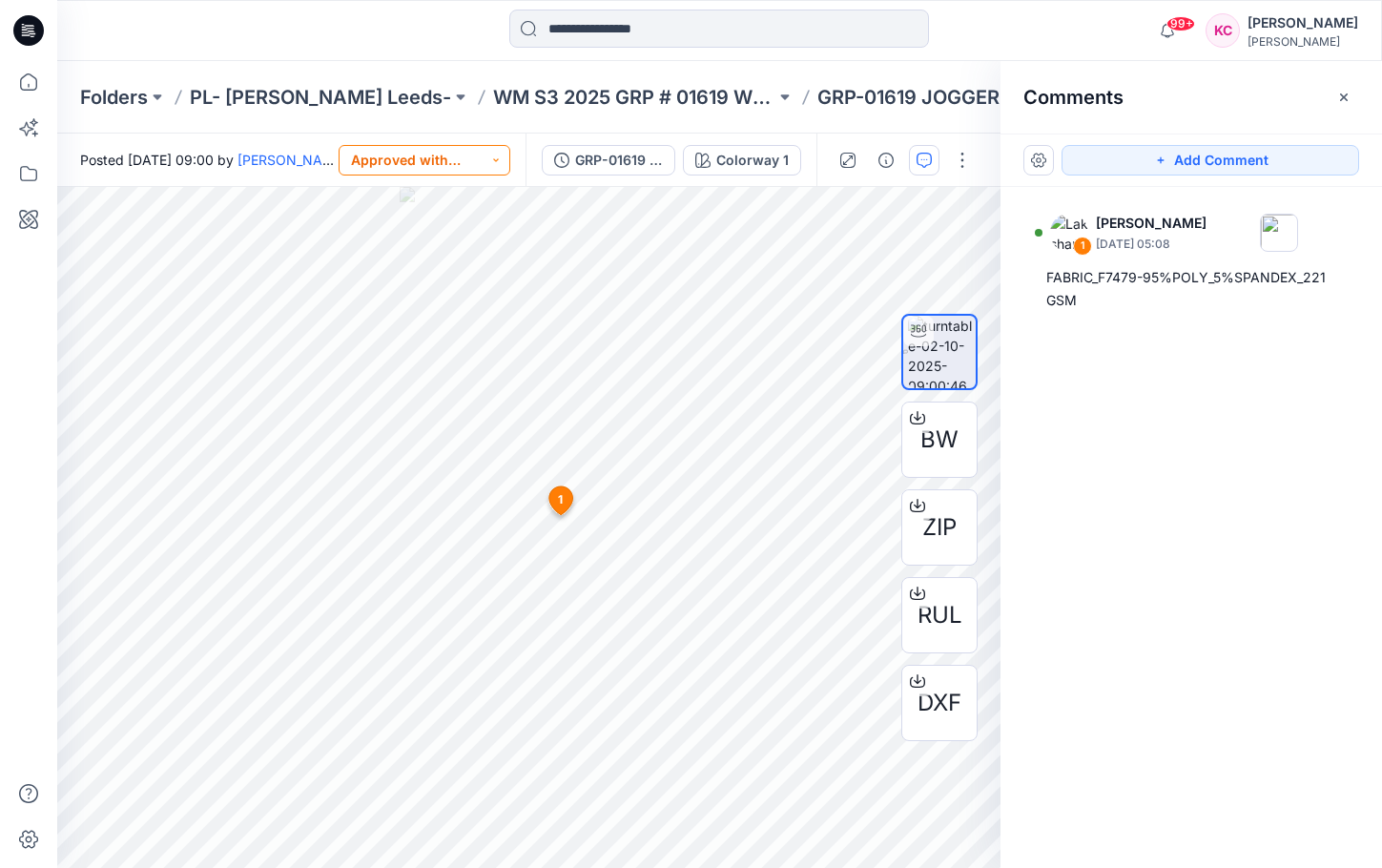
click at [465, 152] on button "Approved with corrections" at bounding box center [424, 160] width 171 height 30
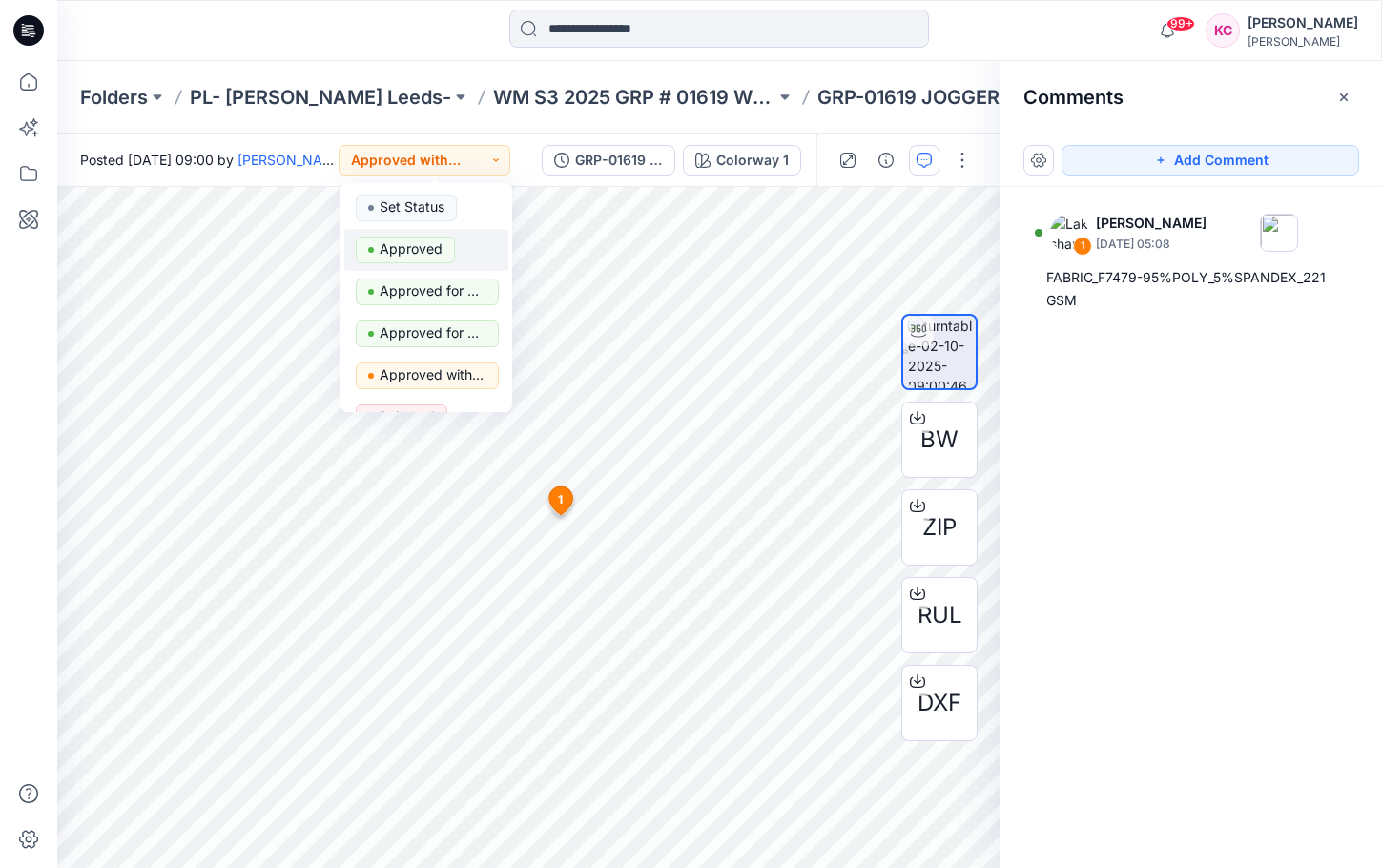
drag, startPoint x: 436, startPoint y: 248, endPoint x: 454, endPoint y: 241, distance: 19.3
click at [436, 248] on p "Approved" at bounding box center [411, 248] width 63 height 24
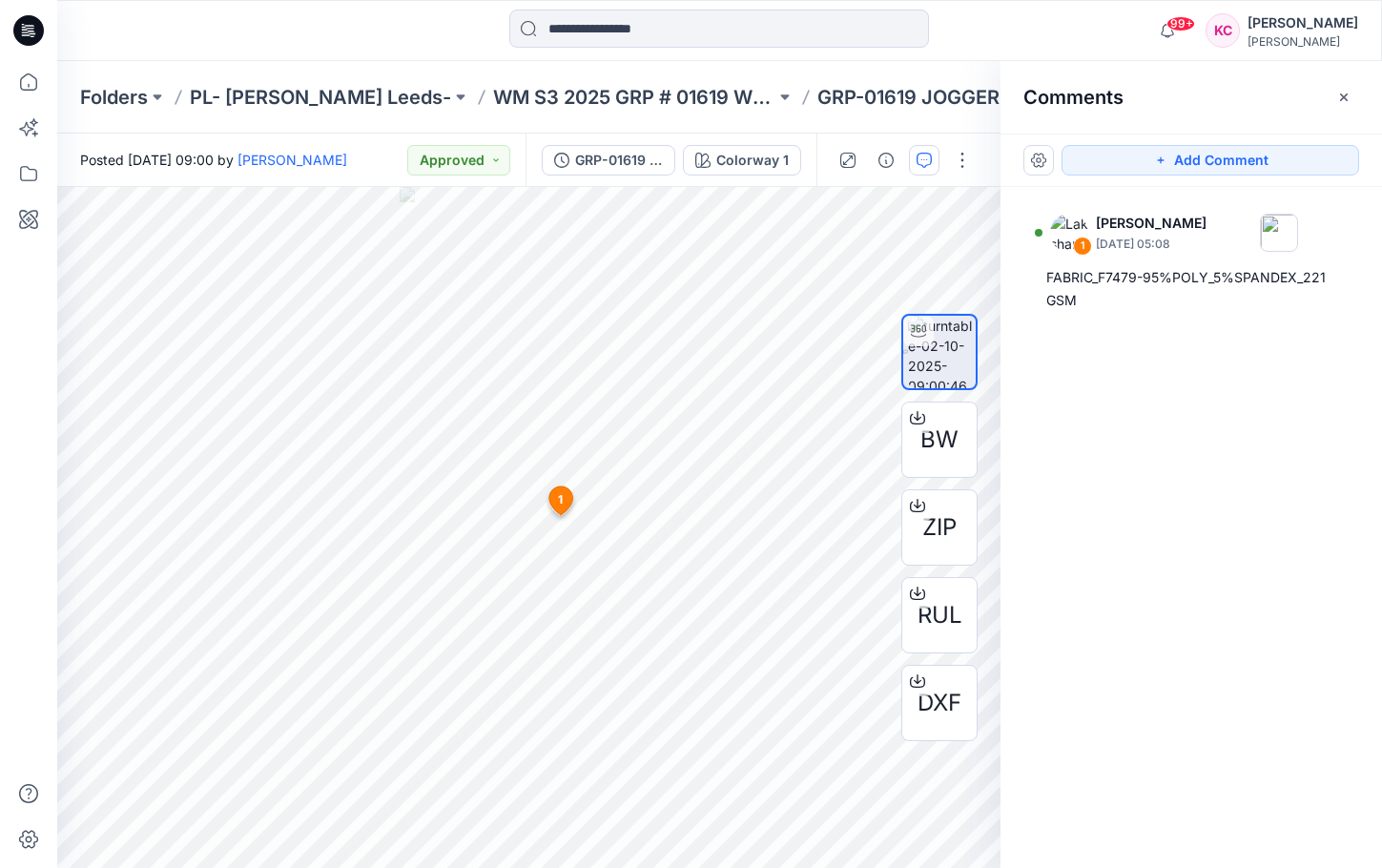
click at [1339, 92] on button "button" at bounding box center [1343, 96] width 30 height 30
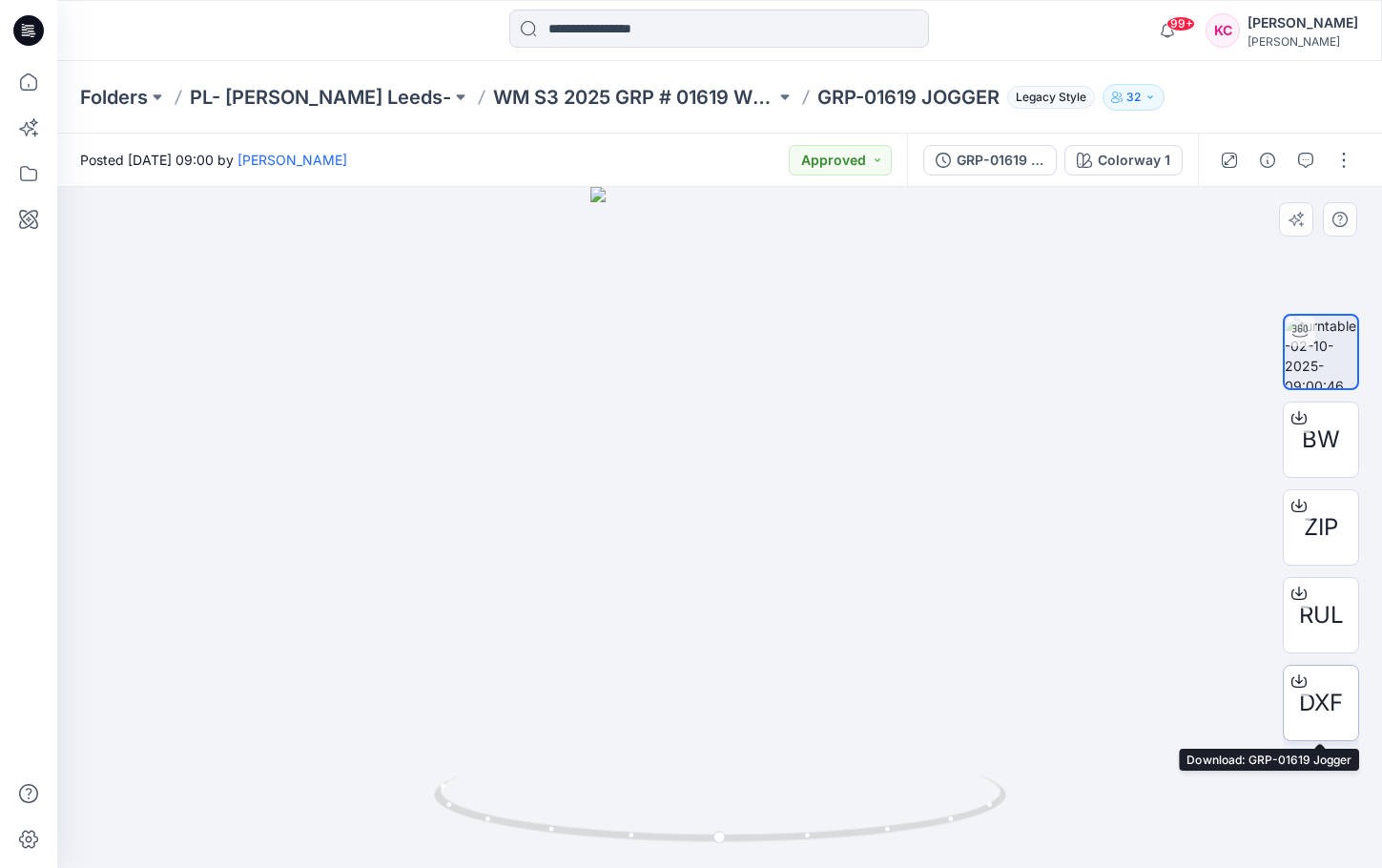
click at [1307, 702] on span "DXF" at bounding box center [1321, 703] width 44 height 34
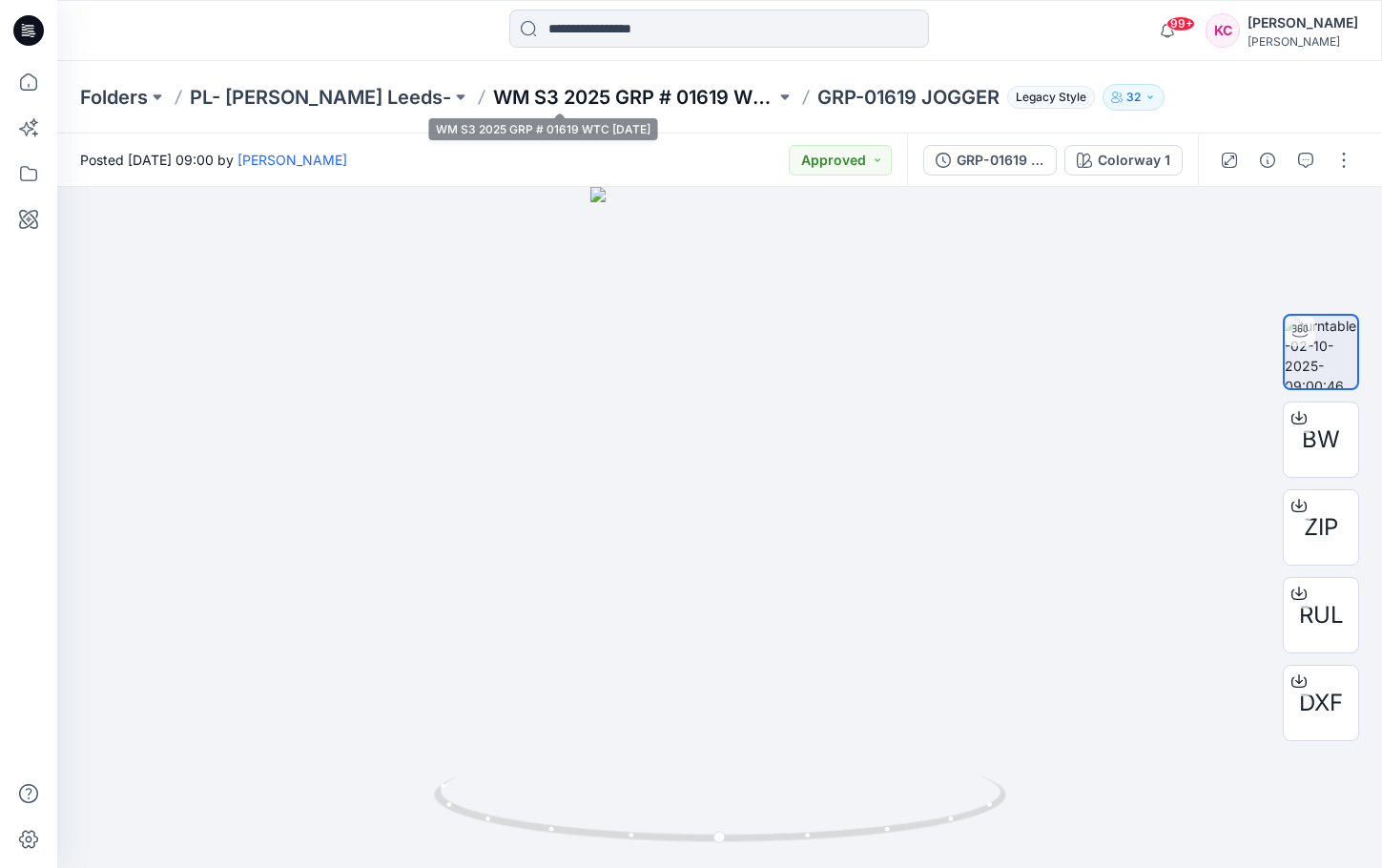
click at [643, 93] on p "WM S3 2025 GRP # 01619 WTC [DATE]" at bounding box center [635, 96] width 282 height 26
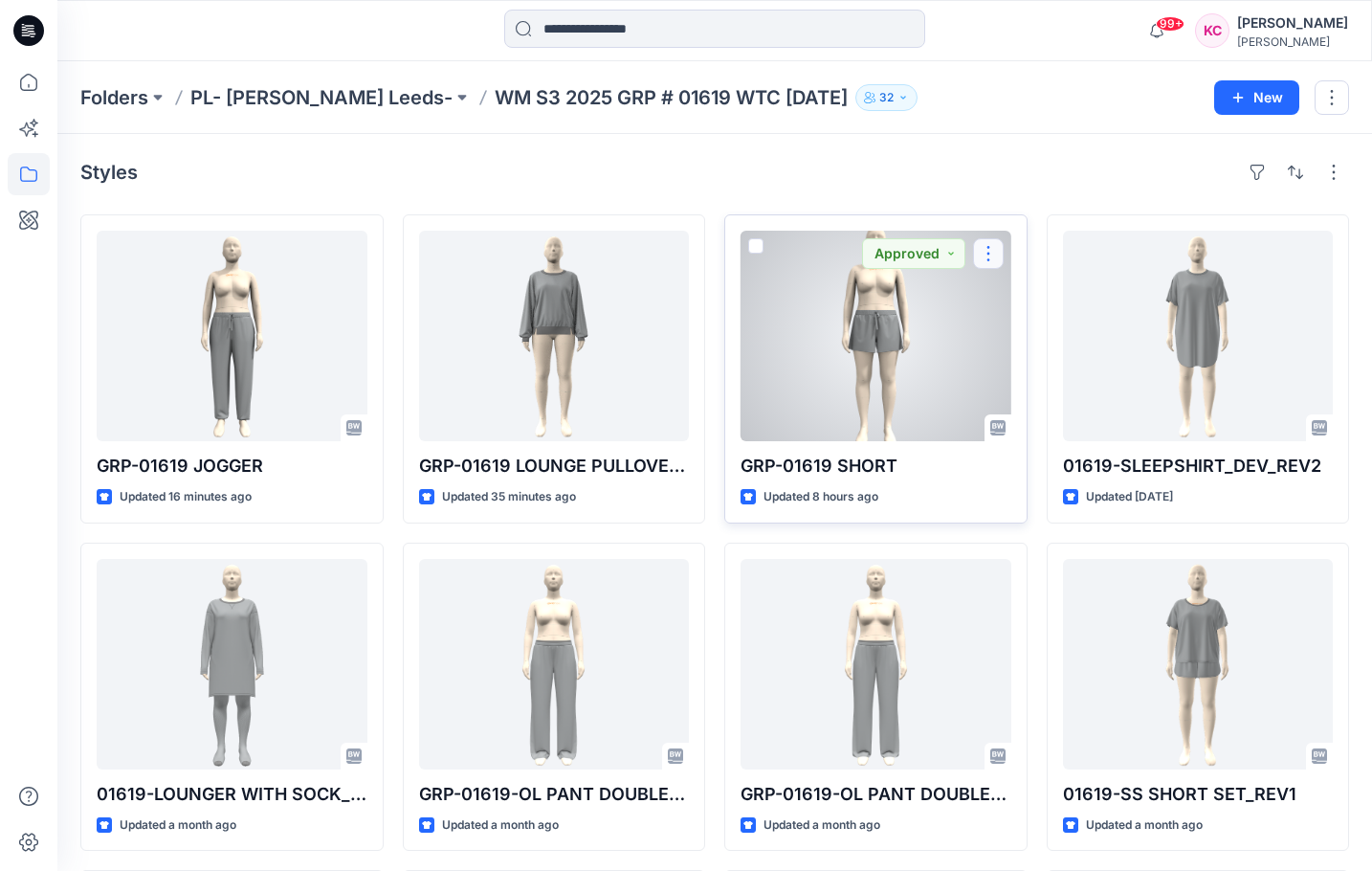
click at [990, 251] on button "button" at bounding box center [988, 253] width 30 height 30
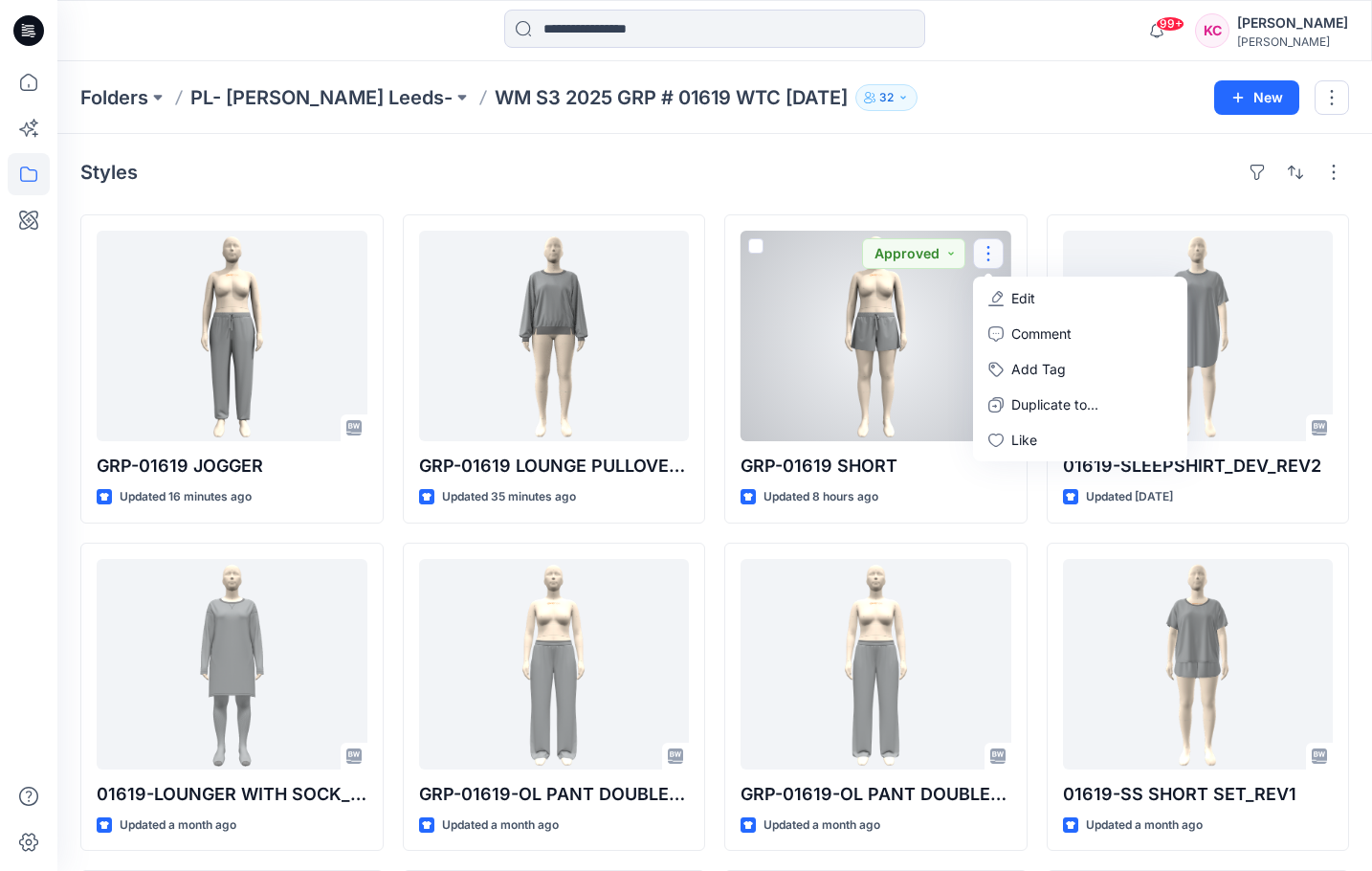
click at [908, 418] on div at bounding box center [876, 336] width 270 height 211
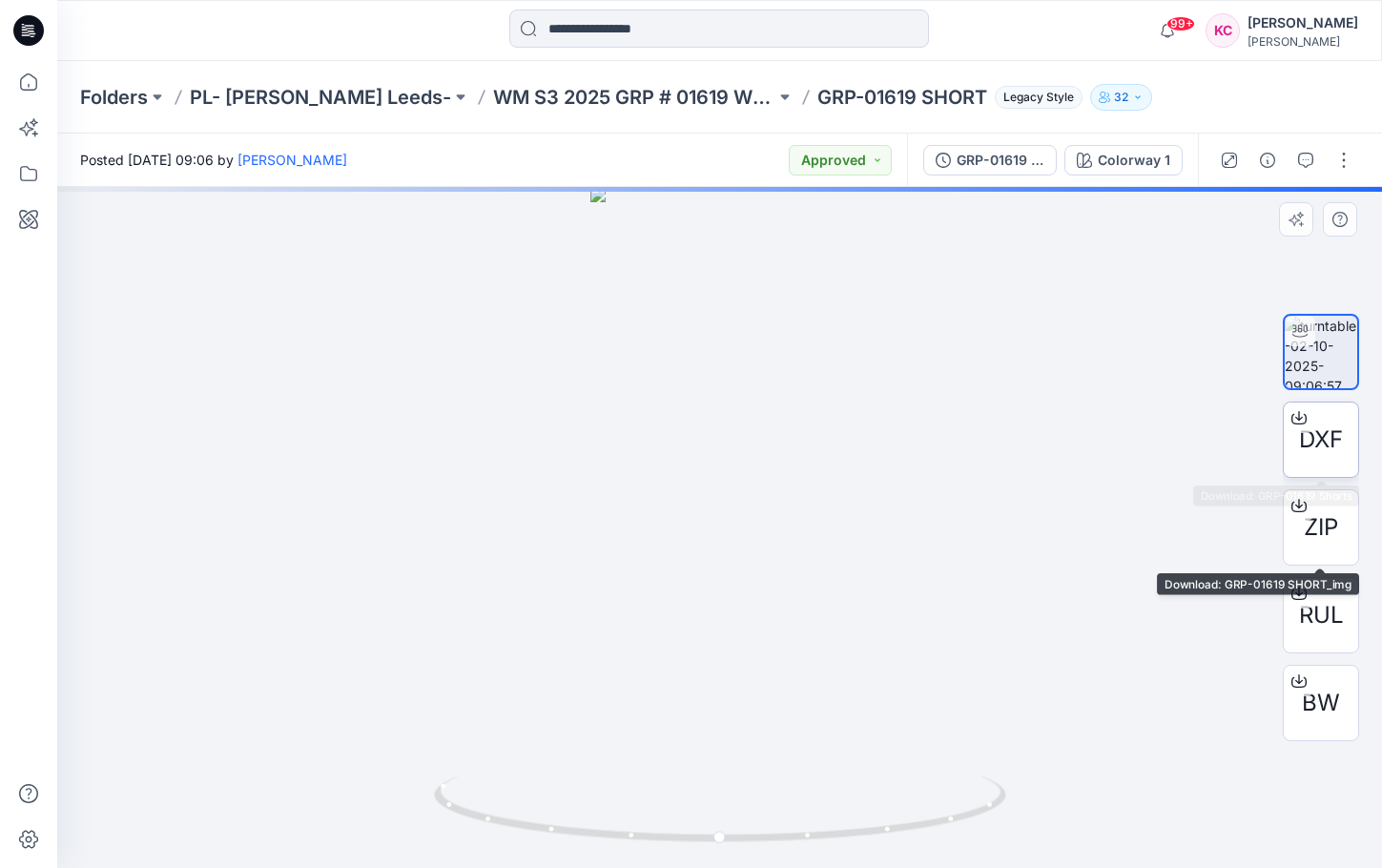
click at [1305, 452] on span "DXF" at bounding box center [1321, 439] width 44 height 34
